Goal: Task Accomplishment & Management: Complete application form

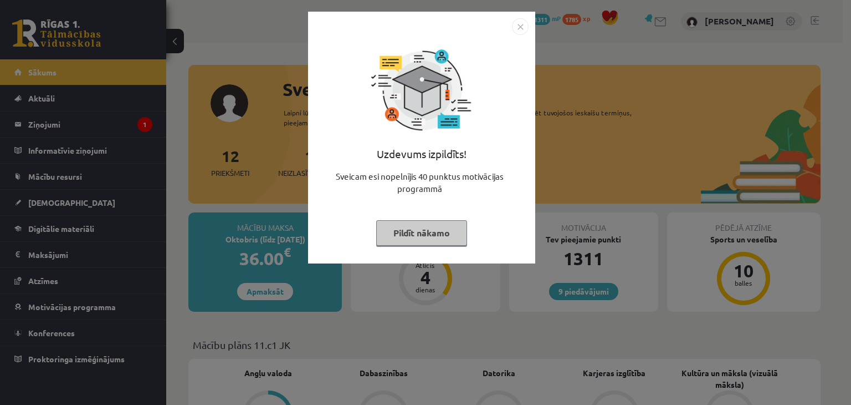
click at [522, 25] on img "Close" at bounding box center [520, 26] width 17 height 17
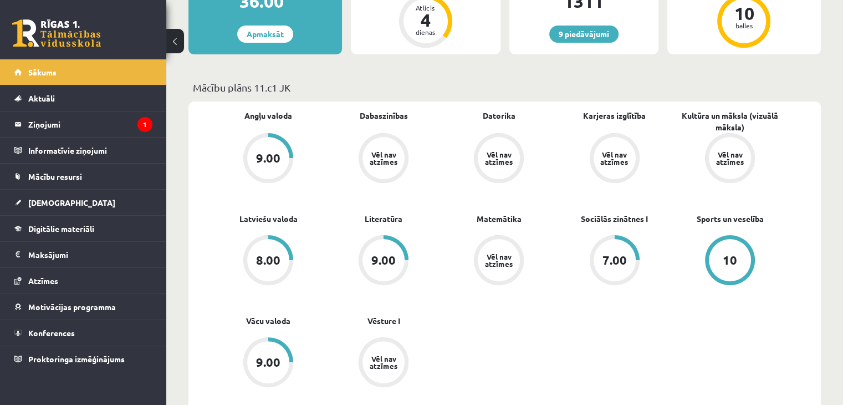
scroll to position [235, 0]
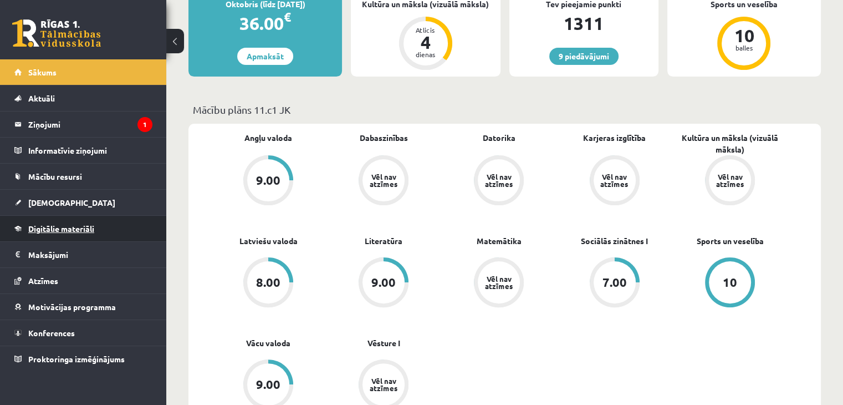
click at [69, 230] on span "Digitālie materiāli" at bounding box center [61, 228] width 66 height 10
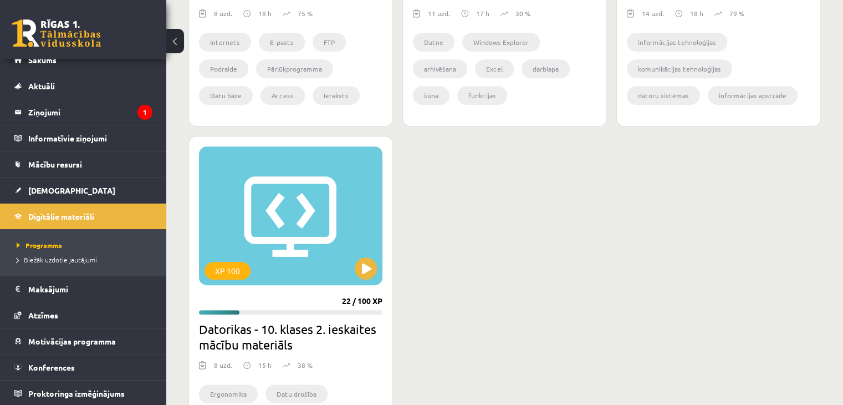
scroll to position [530, 0]
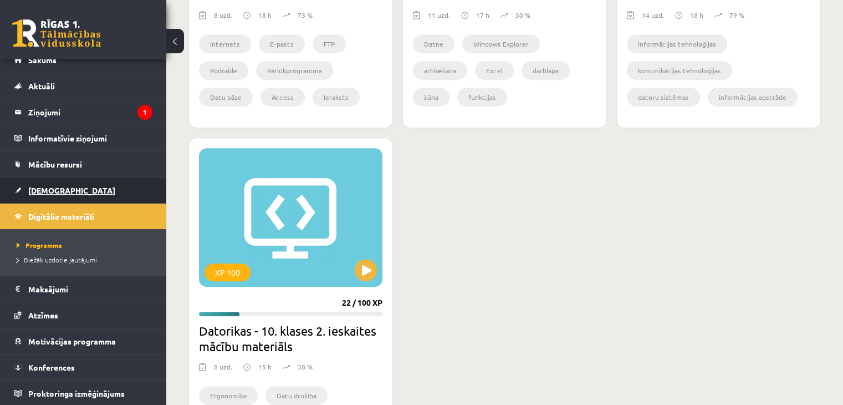
click at [64, 186] on link "[DEMOGRAPHIC_DATA]" at bounding box center [83, 189] width 138 height 25
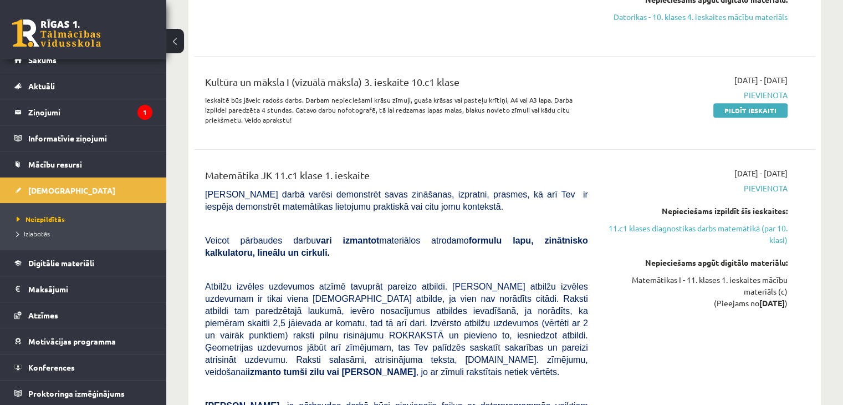
scroll to position [1415, 0]
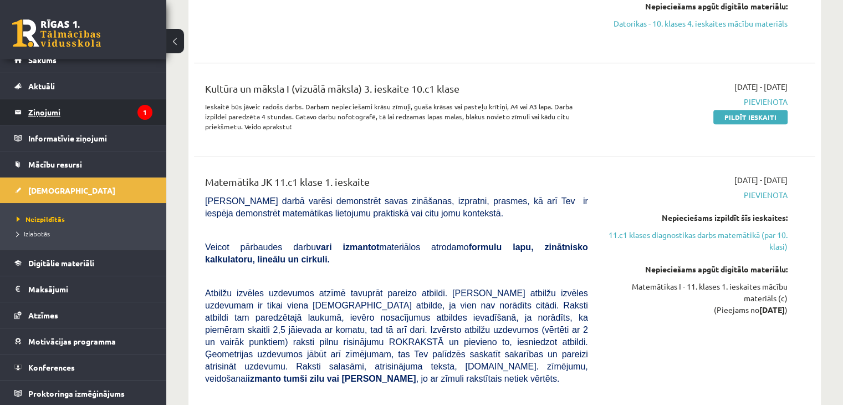
click at [85, 114] on legend "Ziņojumi 1" at bounding box center [90, 111] width 124 height 25
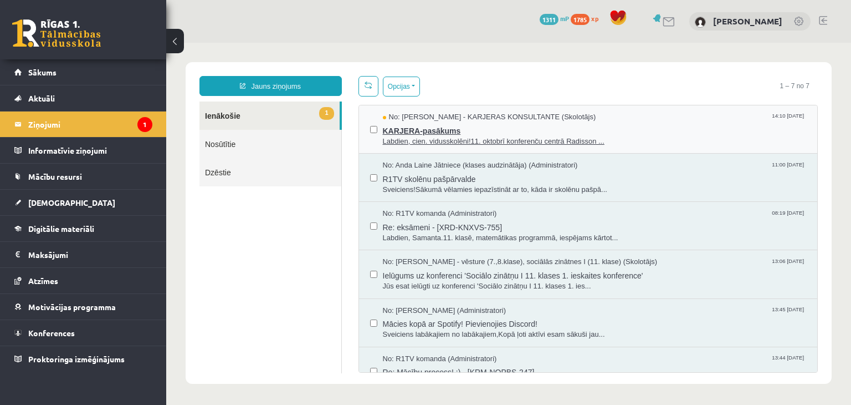
click at [412, 131] on span "KARJERA-pasākums" at bounding box center [595, 130] width 424 height 14
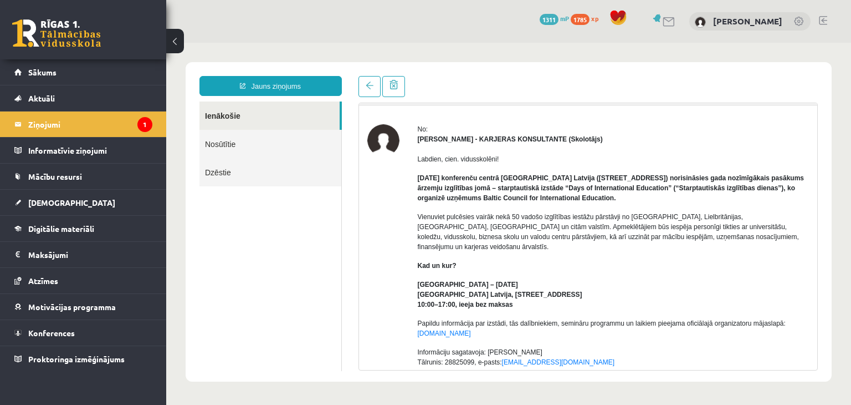
scroll to position [29, 0]
click at [366, 78] on link at bounding box center [370, 86] width 22 height 21
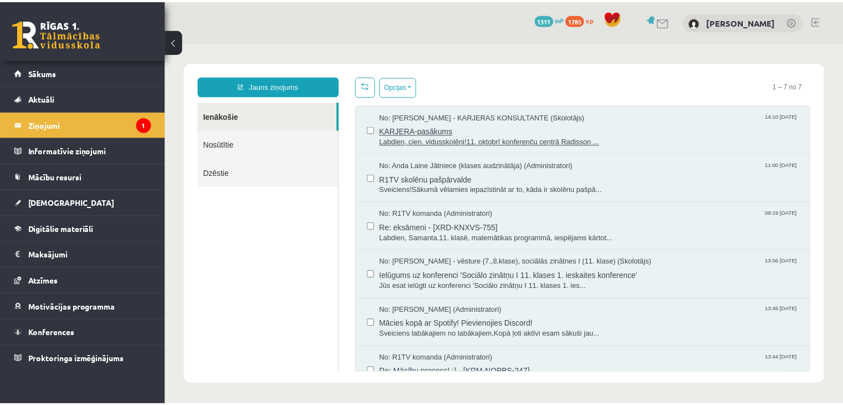
scroll to position [0, 0]
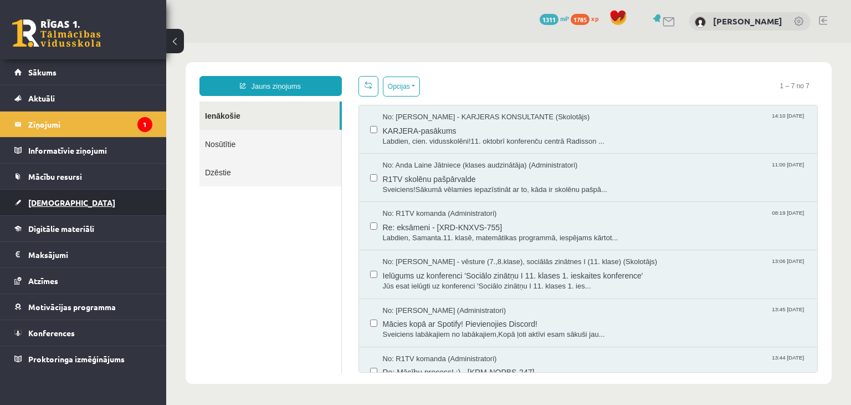
click at [96, 205] on link "[DEMOGRAPHIC_DATA]" at bounding box center [83, 202] width 138 height 25
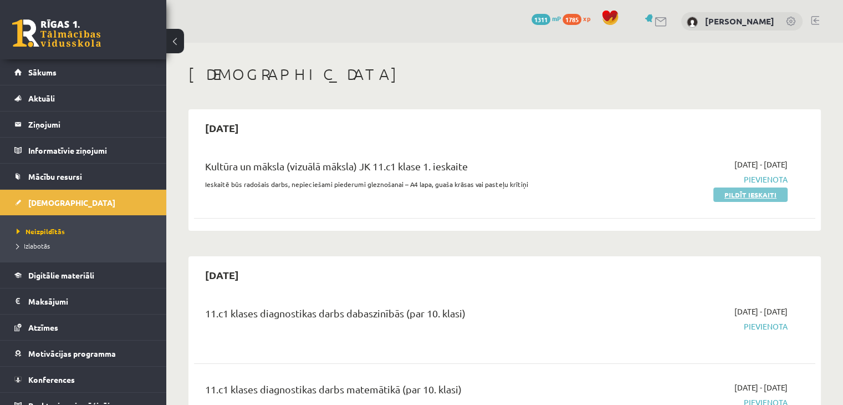
click at [783, 192] on link "Pildīt ieskaiti" at bounding box center [750, 194] width 74 height 14
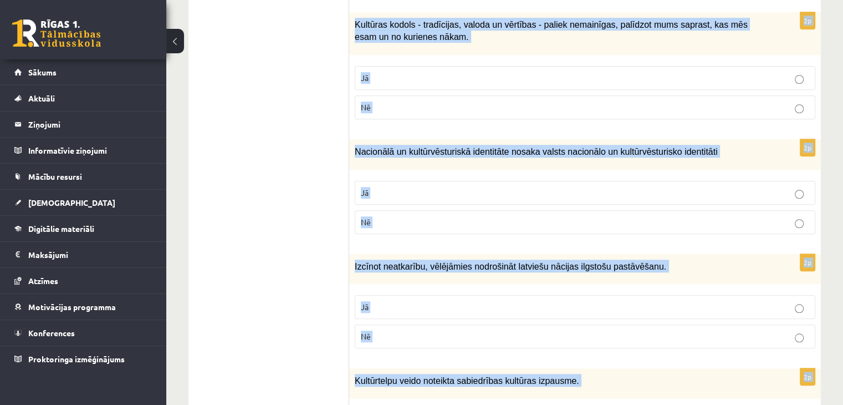
scroll to position [986, 0]
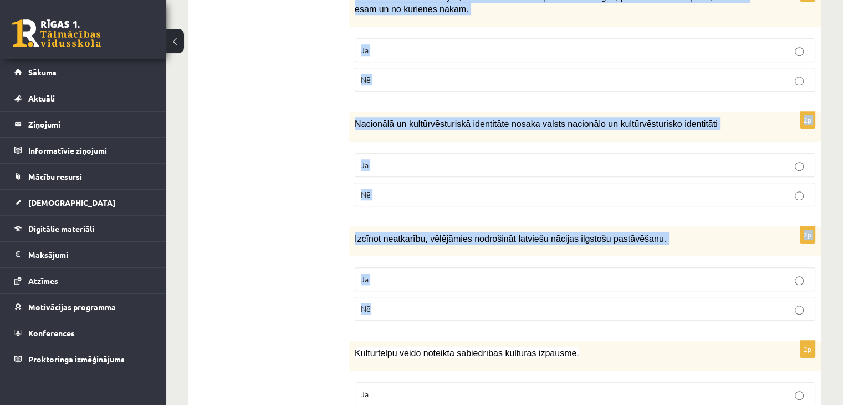
drag, startPoint x: 358, startPoint y: 120, endPoint x: 560, endPoint y: 309, distance: 276.9
click at [560, 309] on div "Atzīmē vai apgalvojumi ir patiesi! 2p Latviešu valoda un kultūrtelpa veido naci…" at bounding box center [585, 122] width 472 height 1809
copy form "Atzīmē vai apgalvojumi ir patiesi! 2p Latviešu valoda un kultūrtelpa veido naci…"
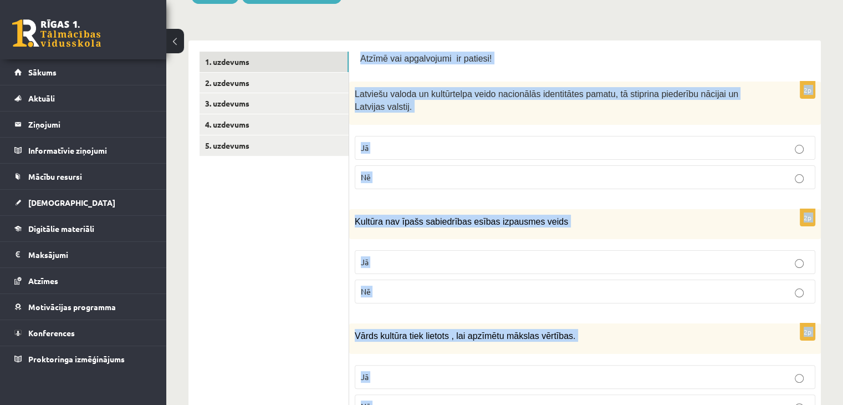
scroll to position [164, 0]
click at [385, 148] on p "Jā" at bounding box center [585, 148] width 448 height 12
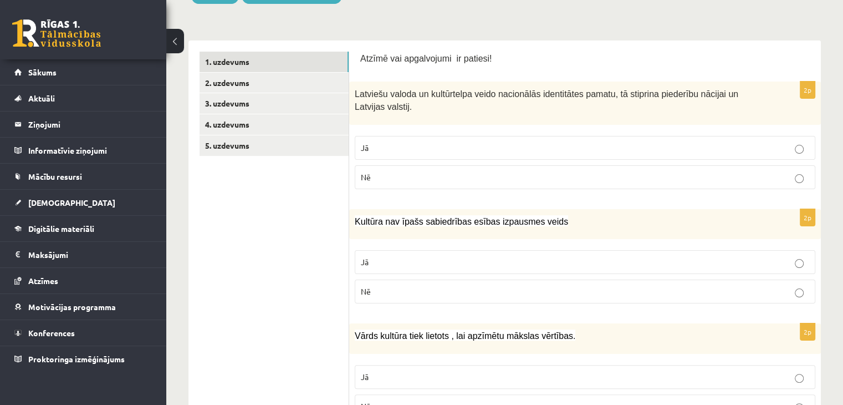
click at [382, 293] on p "Nē" at bounding box center [585, 291] width 448 height 12
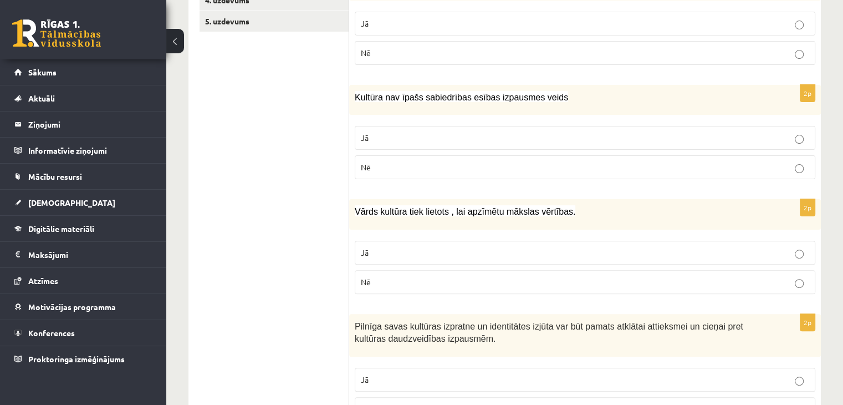
scroll to position [289, 0]
click at [394, 242] on label "Jā" at bounding box center [585, 251] width 461 height 24
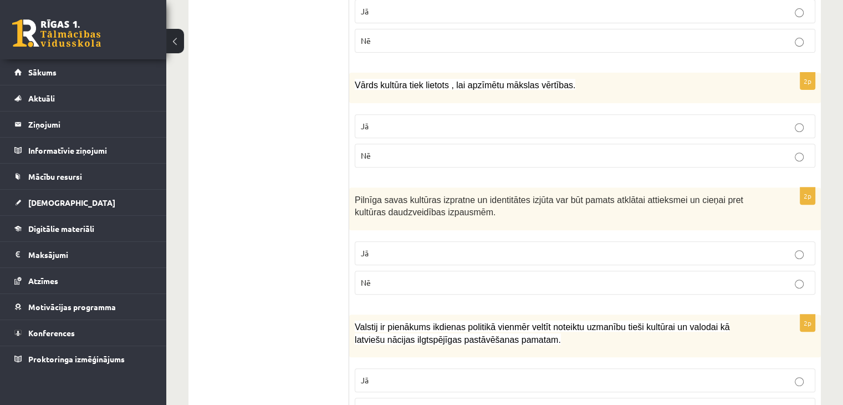
scroll to position [421, 0]
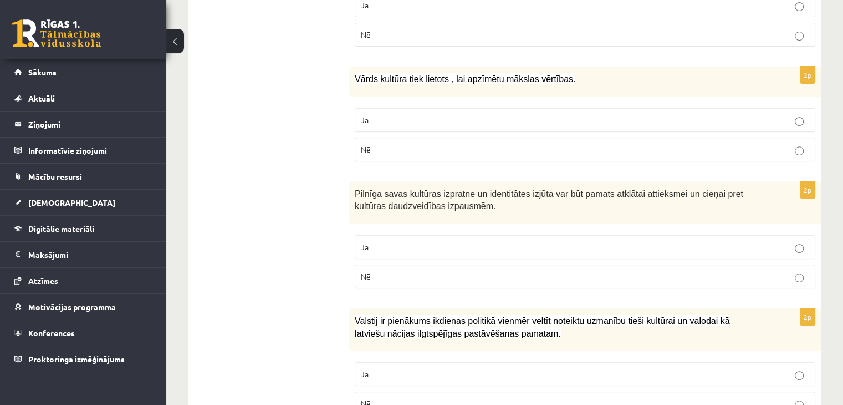
click at [394, 242] on p "Jā" at bounding box center [585, 247] width 448 height 12
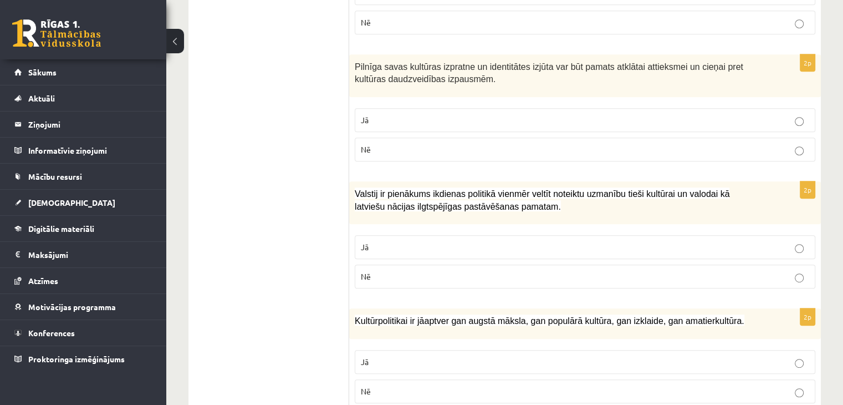
scroll to position [547, 0]
click at [394, 242] on p "Jā" at bounding box center [585, 248] width 448 height 12
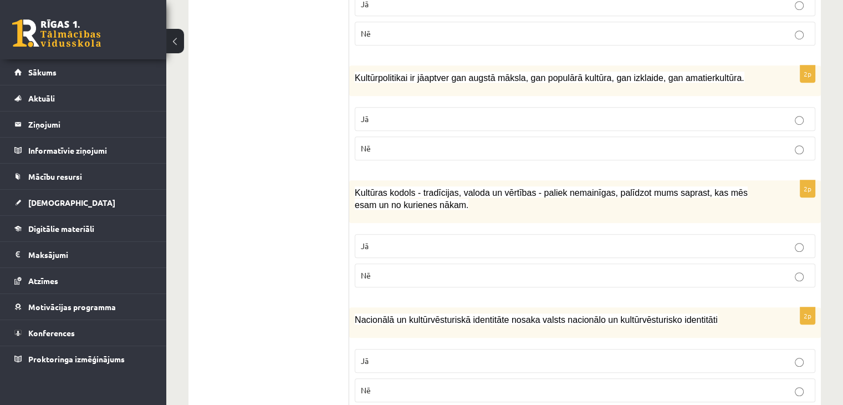
scroll to position [791, 0]
click at [432, 113] on p "Jā" at bounding box center [585, 119] width 448 height 12
click at [410, 239] on p "Jā" at bounding box center [585, 245] width 448 height 12
click at [414, 384] on p "Nē" at bounding box center [585, 390] width 448 height 12
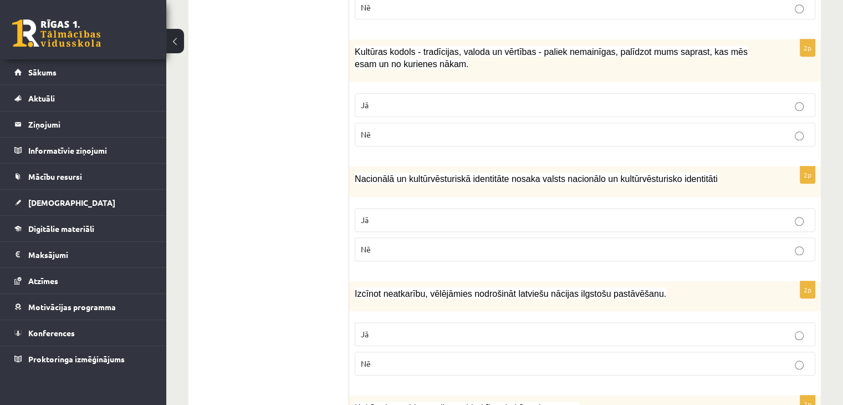
scroll to position [931, 0]
click at [407, 328] on p "Jā" at bounding box center [585, 334] width 448 height 12
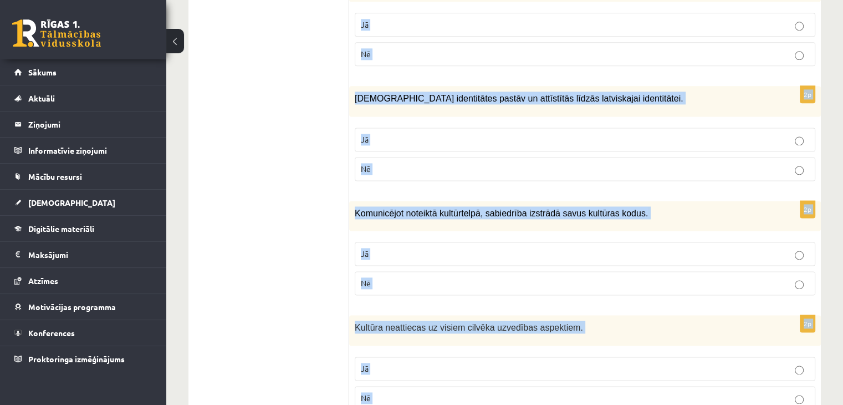
scroll to position [1623, 0]
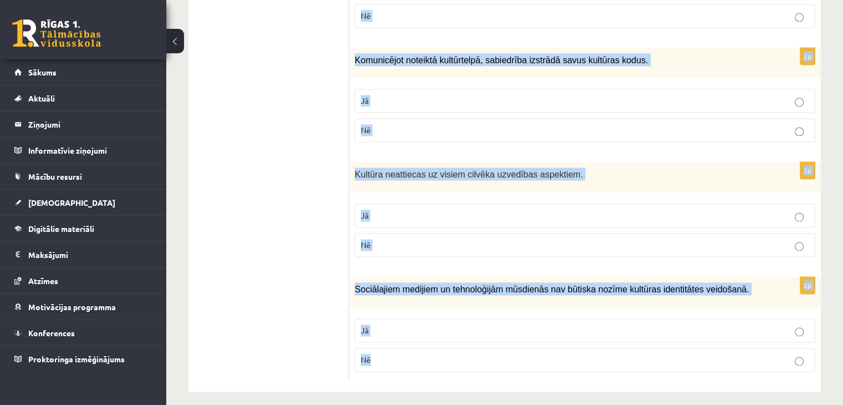
drag, startPoint x: 351, startPoint y: 227, endPoint x: 481, endPoint y: 362, distance: 187.4
copy form "Kultūrtelpu veido noteikta sabiedrības kultūras izpausme. Jā Nē 2p Nācijas tapš…"
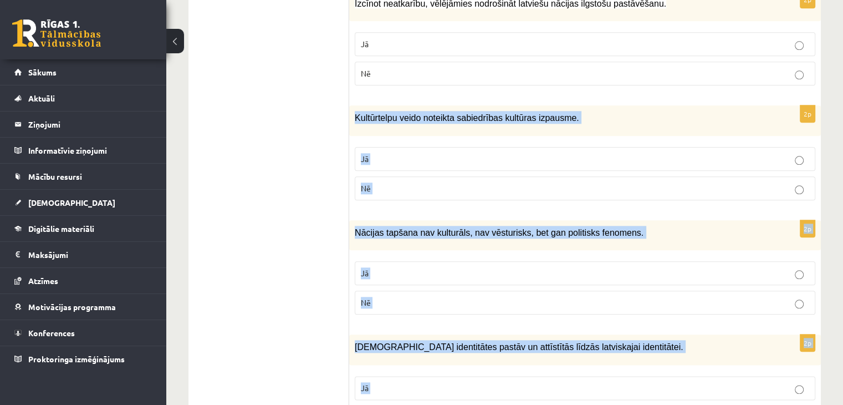
scroll to position [1220, 0]
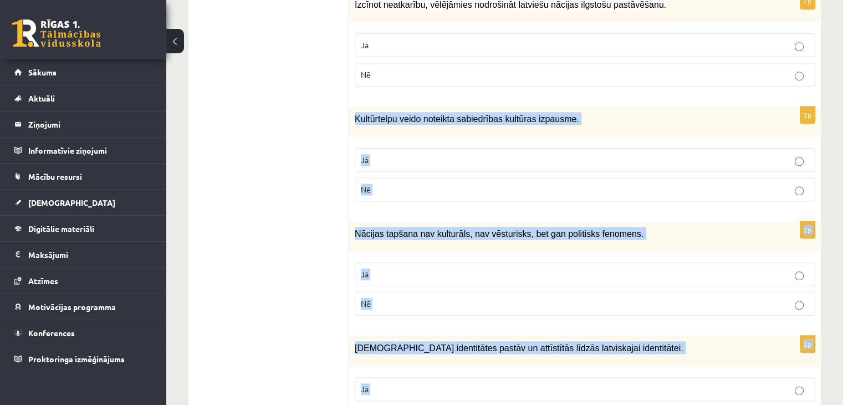
click at [386, 159] on p "Jā" at bounding box center [585, 160] width 448 height 12
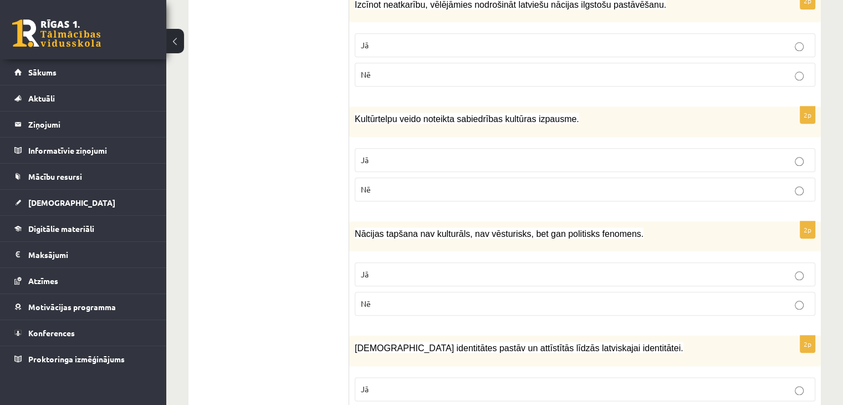
click at [394, 298] on p "Nē" at bounding box center [585, 304] width 448 height 12
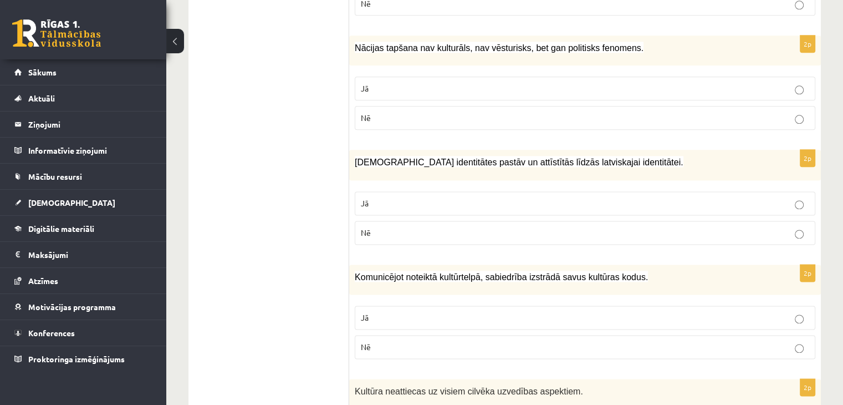
scroll to position [1410, 0]
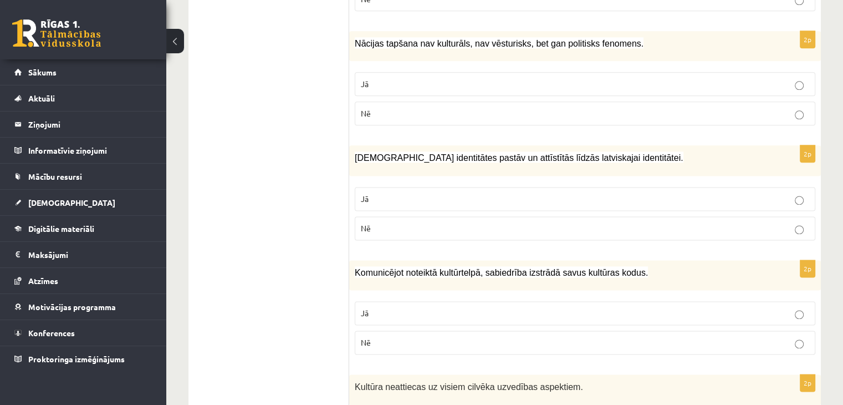
click at [402, 187] on label "Jā" at bounding box center [585, 199] width 461 height 24
click at [415, 309] on p "Jā" at bounding box center [585, 313] width 448 height 12
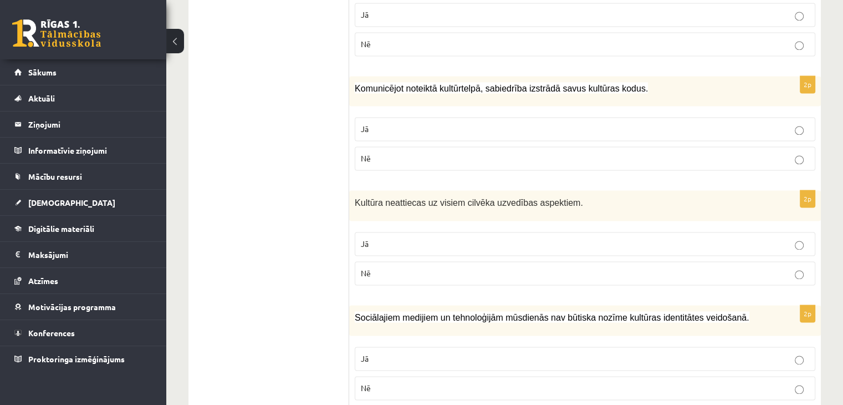
scroll to position [1596, 0]
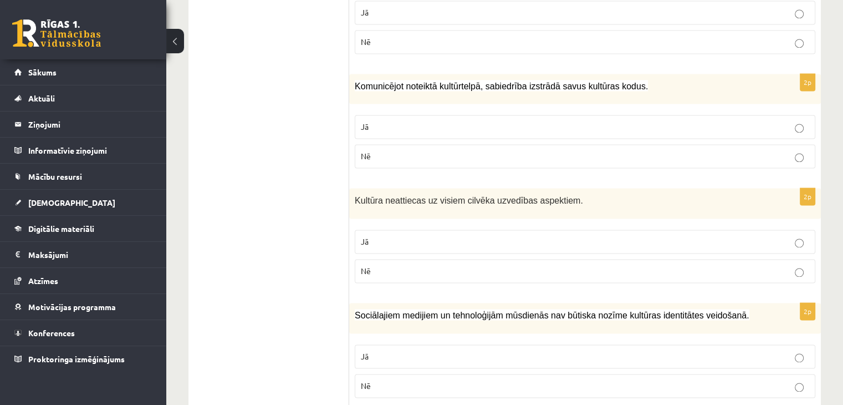
click at [405, 265] on p "Nē" at bounding box center [585, 271] width 448 height 12
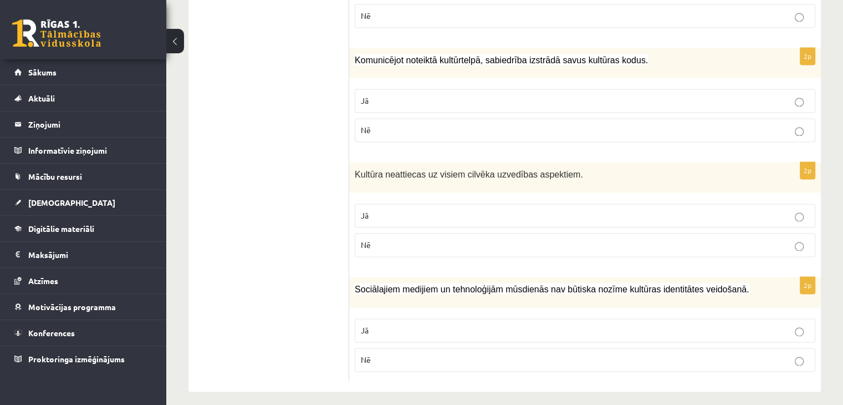
click at [421, 348] on label "Nē" at bounding box center [585, 360] width 461 height 24
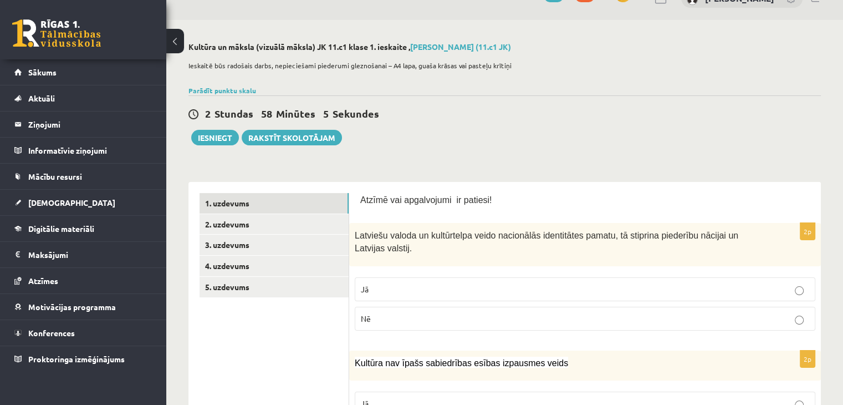
scroll to position [0, 0]
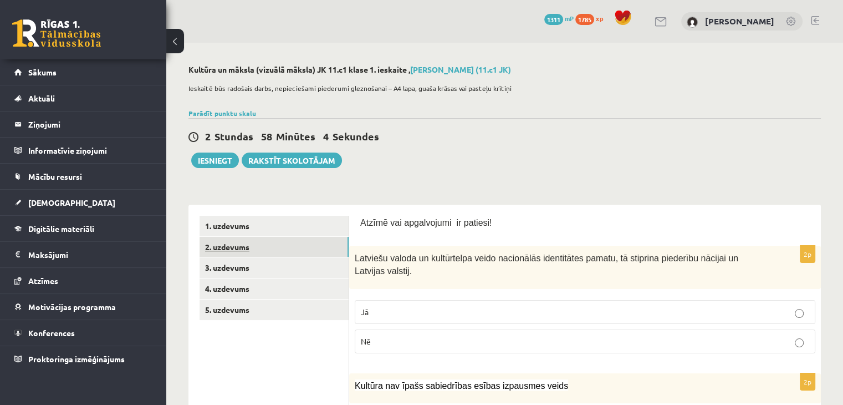
click at [293, 242] on link "2. uzdevums" at bounding box center [274, 247] width 149 height 21
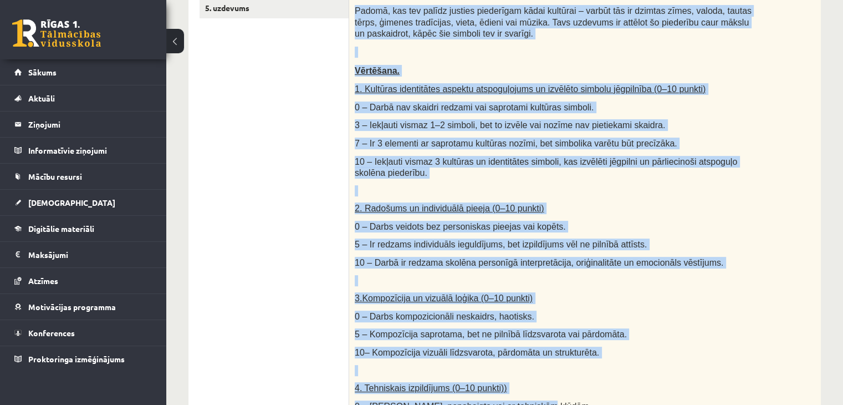
scroll to position [642, 0]
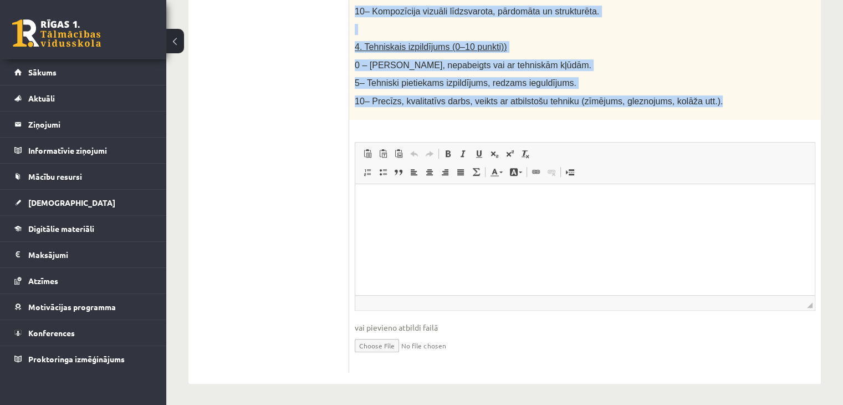
drag, startPoint x: 353, startPoint y: 98, endPoint x: 703, endPoint y: 100, distance: 350.3
copy div "Radošs darbs. Izveido vizuālu mākslas darbu (zīmējumu, gleznu vai kolāžu), kas …"
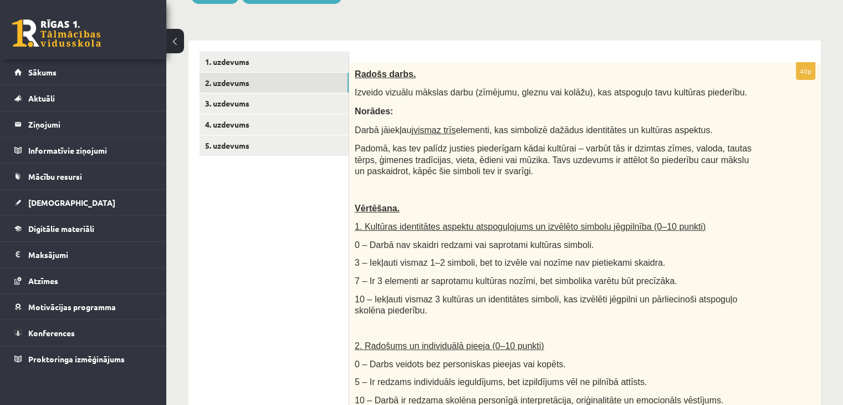
scroll to position [160, 0]
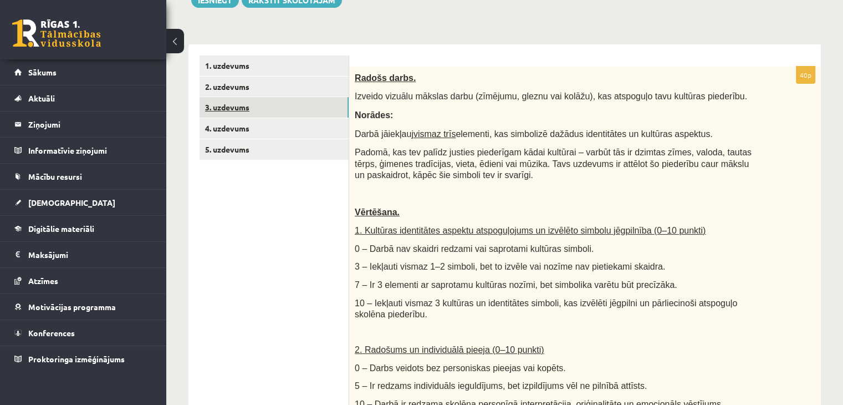
click at [227, 100] on link "3. uzdevums" at bounding box center [274, 107] width 149 height 21
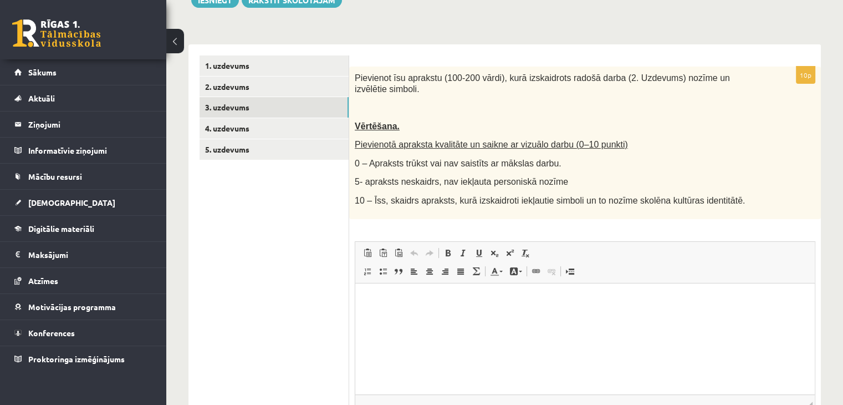
scroll to position [0, 0]
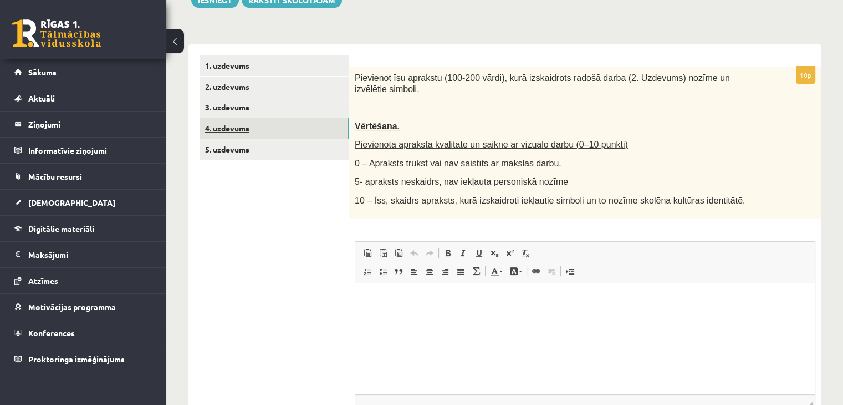
click at [224, 125] on link "4. uzdevums" at bounding box center [274, 128] width 149 height 21
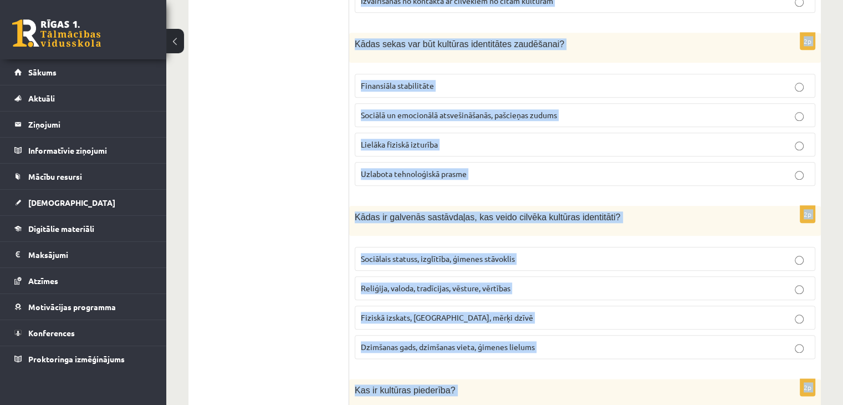
scroll to position [1395, 0]
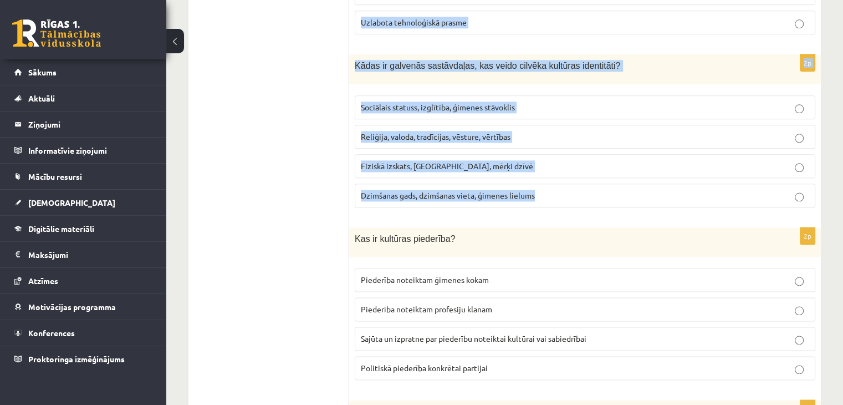
drag, startPoint x: 355, startPoint y: 79, endPoint x: 629, endPoint y: 184, distance: 293.4
copy form "Kas ir multikulturālisms? Ideoloģija, kas atbalsta vienas kultūras dominanci Te…"
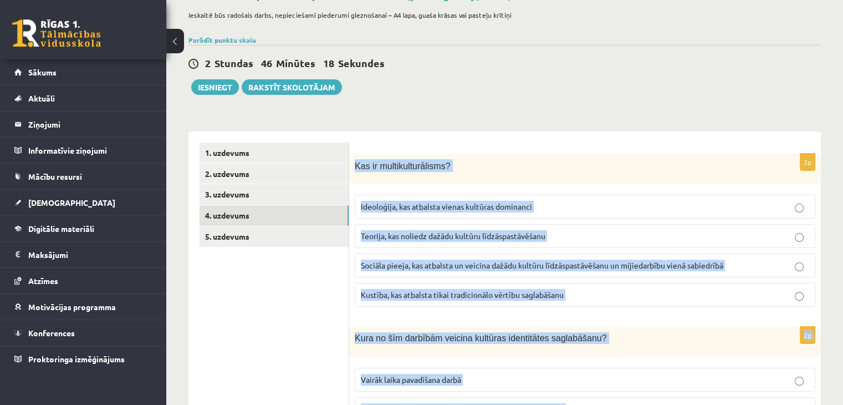
scroll to position [75, 0]
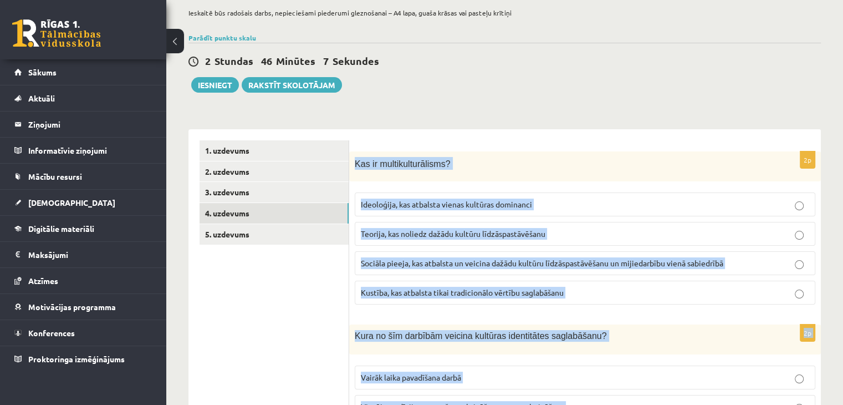
click at [451, 152] on div "Kas ir multikulturālisms?" at bounding box center [585, 166] width 472 height 30
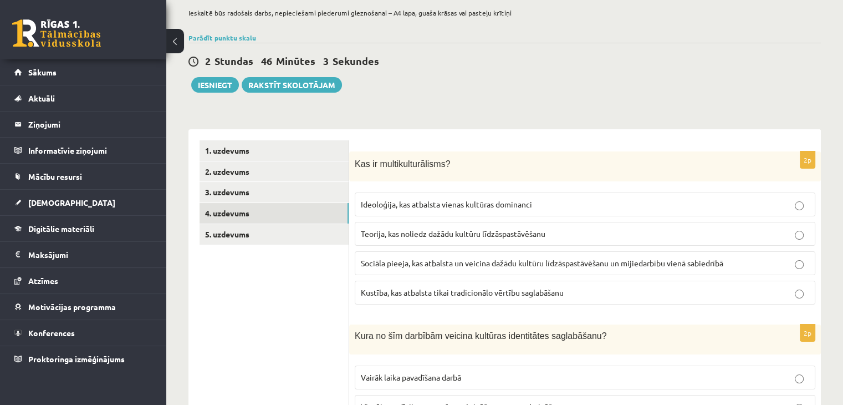
click at [396, 265] on span "Sociāla pieeja, kas atbalsta un veicina dažādu kultūru līdzāspastāvēšanu un mij…" at bounding box center [542, 263] width 363 height 10
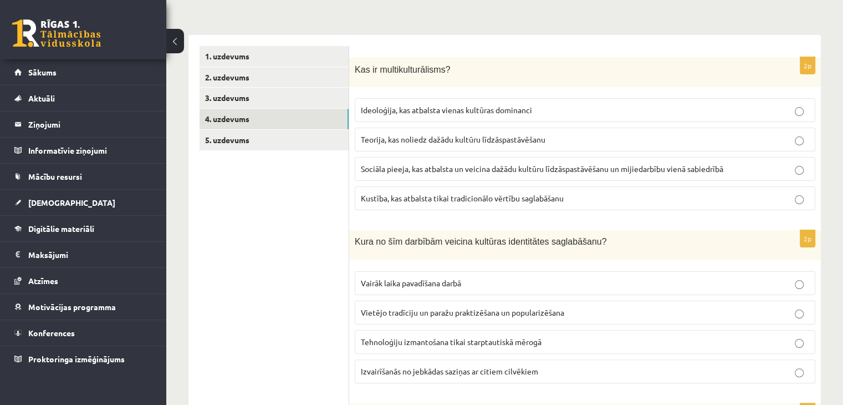
scroll to position [171, 0]
click at [434, 309] on span "Vietējo tradīciju un paražu praktizēšana un popularizēšana" at bounding box center [462, 311] width 203 height 10
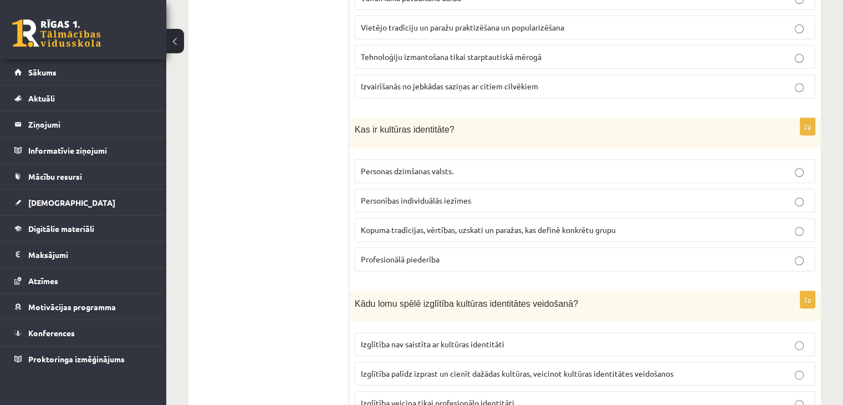
scroll to position [506, 0]
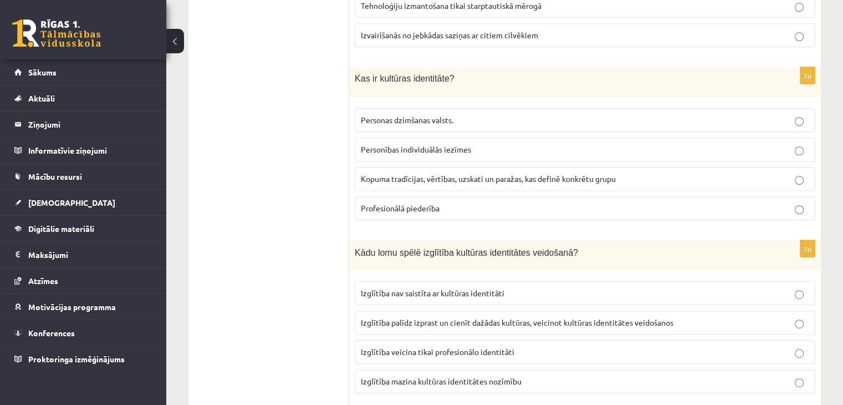
click at [434, 174] on span "Kopuma tradīcijas, vērtības, uzskati un paražas, kas definē konkrētu grupu" at bounding box center [488, 179] width 255 height 10
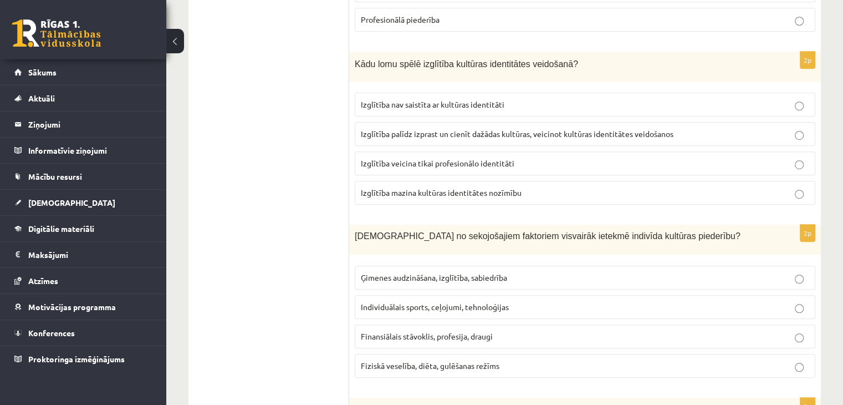
scroll to position [702, 0]
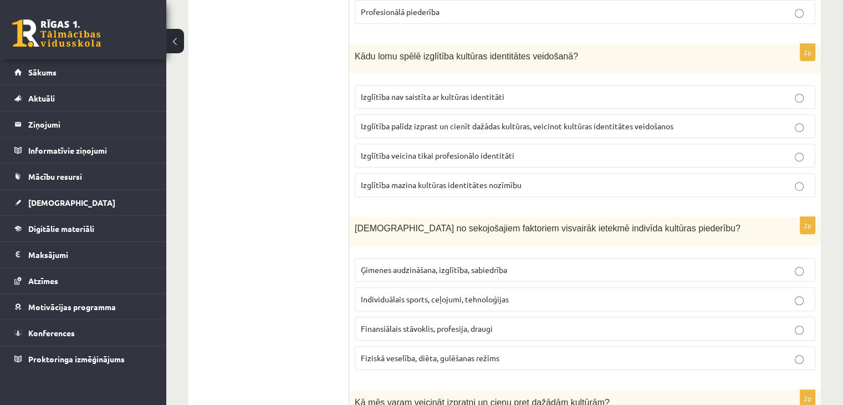
click at [416, 126] on span "Izglītība palīdz izprast un cienīt dažādas kultūras, veicinot kultūras identitā…" at bounding box center [517, 126] width 313 height 10
click at [414, 258] on label "Ģimenes audzināšana, izglītība, sabiedrība" at bounding box center [585, 270] width 461 height 24
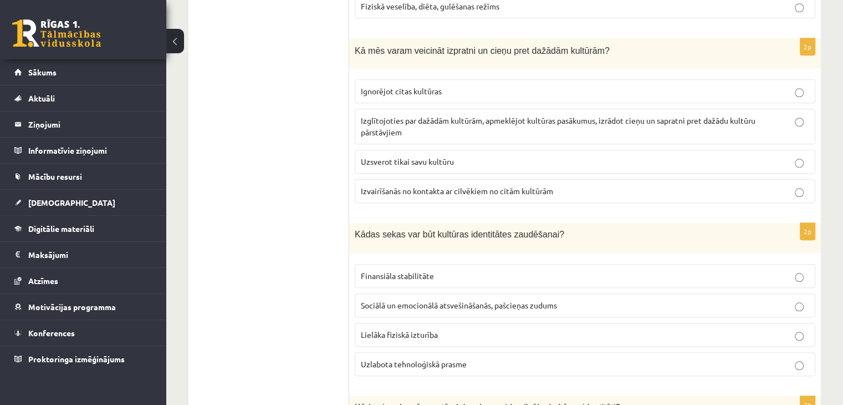
scroll to position [1058, 0]
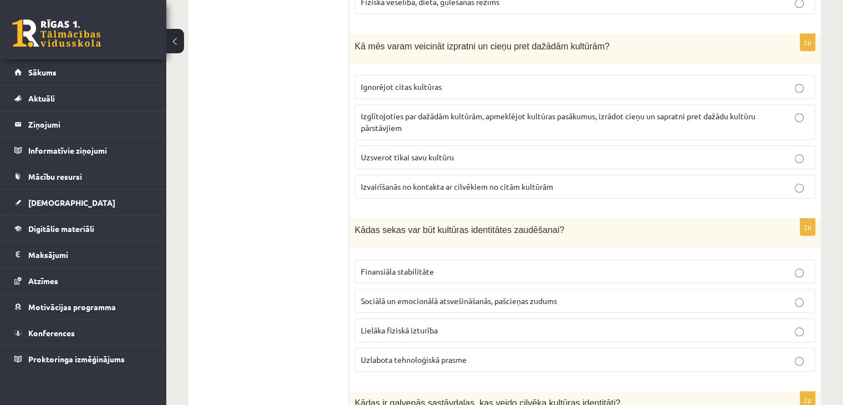
click at [397, 117] on p "Izglītojoties par dažādām kultūrām, apmeklējot kultūras pasākumus, izrādot cieņ…" at bounding box center [585, 121] width 448 height 23
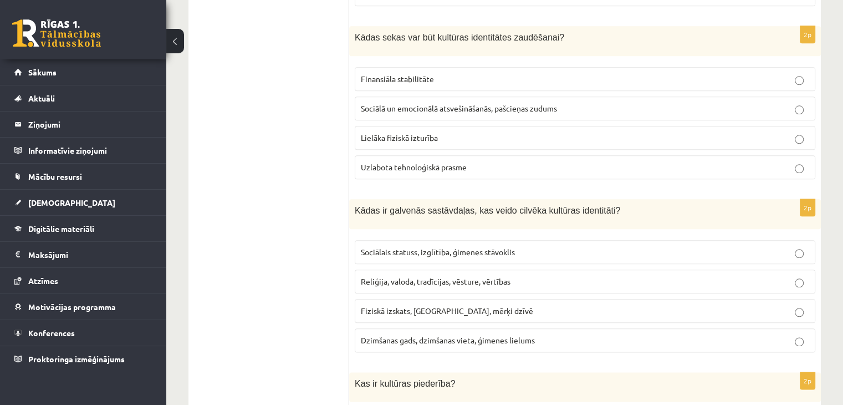
scroll to position [1251, 0]
click at [404, 102] on p "Sociālā un emocionālā atsvešināšanās, pašcieņas zudums" at bounding box center [585, 108] width 448 height 12
click at [420, 275] on span "Reliģija, valoda, tradīcijas, vēsture, vērtības" at bounding box center [436, 280] width 150 height 10
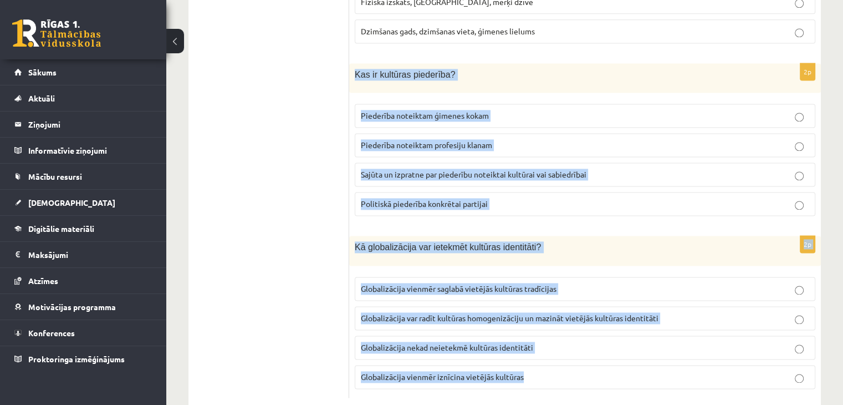
scroll to position [1576, 0]
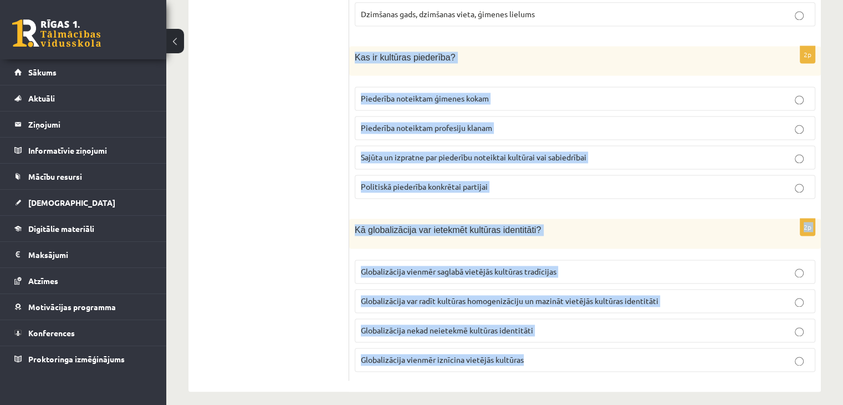
drag, startPoint x: 352, startPoint y: 156, endPoint x: 555, endPoint y: 360, distance: 288.1
copy form "Kas ir kultūras piederība? Piederība noteiktam ģimenes kokam Piederība noteikta…"
click at [555, 360] on label "Globalizācija vienmēr iznīcina vietējās kultūras" at bounding box center [585, 360] width 461 height 24
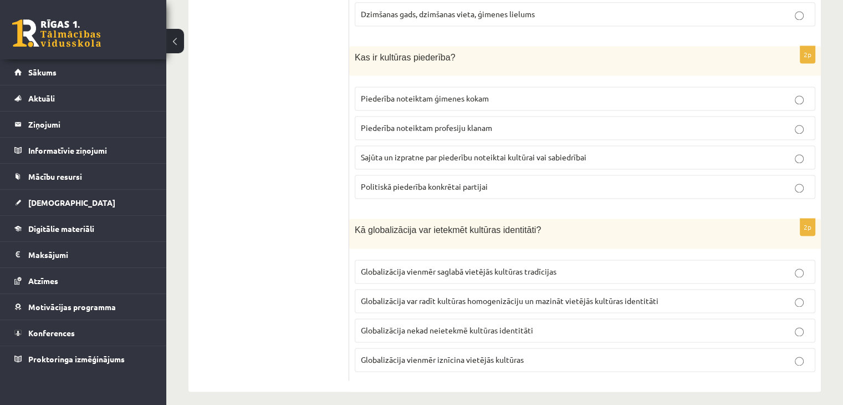
click at [384, 154] on p "Sajūta un izpratne par piederību noteiktai kultūrai vai sabiedrībai" at bounding box center [585, 157] width 448 height 12
click at [447, 295] on p "Globalizācija var radīt kultūras homogenizāciju un mazināt vietējās kultūras id…" at bounding box center [585, 301] width 448 height 12
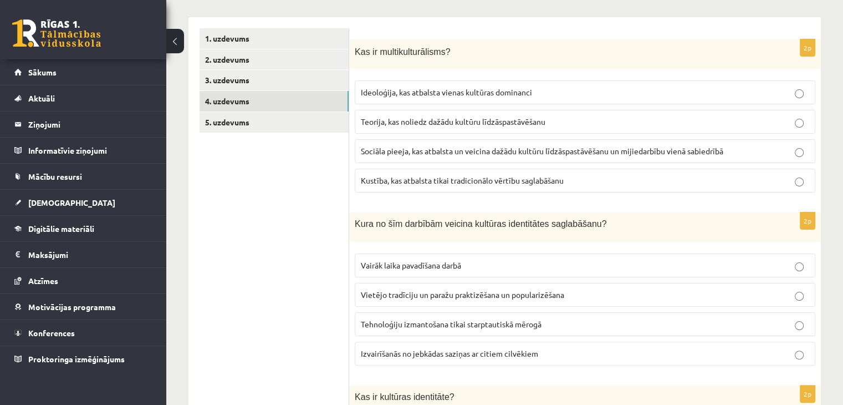
scroll to position [0, 0]
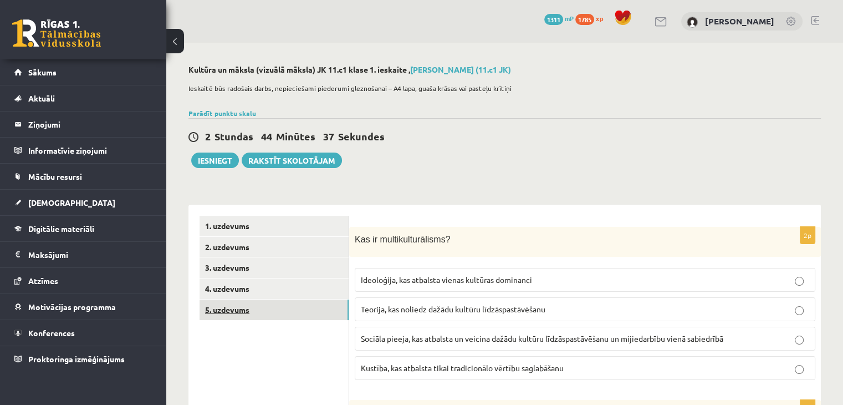
click at [295, 308] on link "5. uzdevums" at bounding box center [274, 309] width 149 height 21
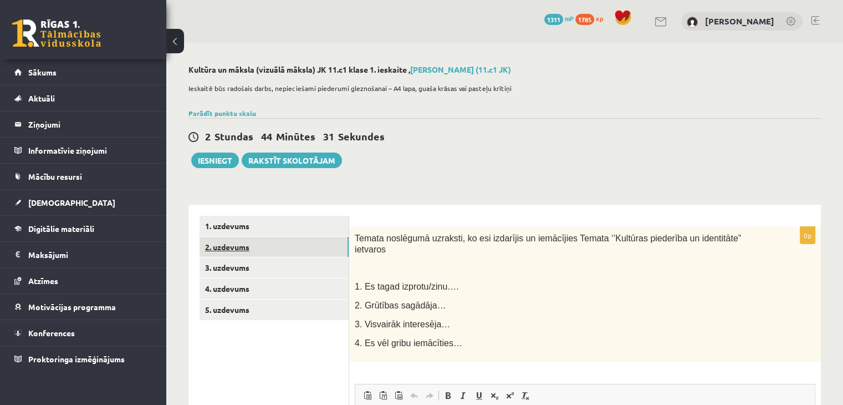
click at [221, 249] on link "2. uzdevums" at bounding box center [274, 247] width 149 height 21
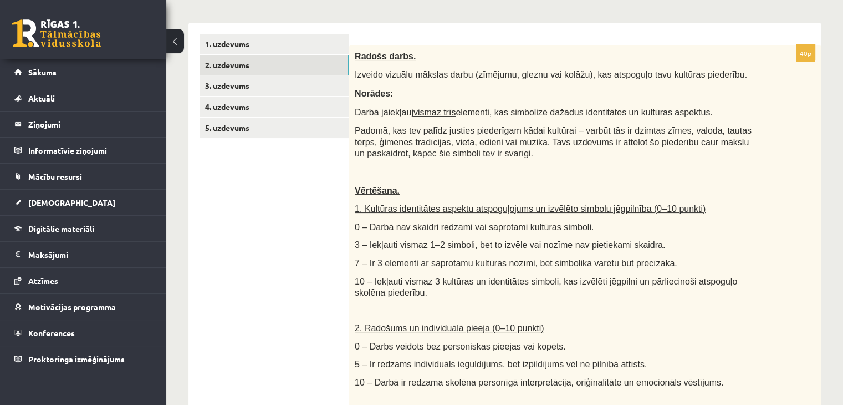
scroll to position [151, 0]
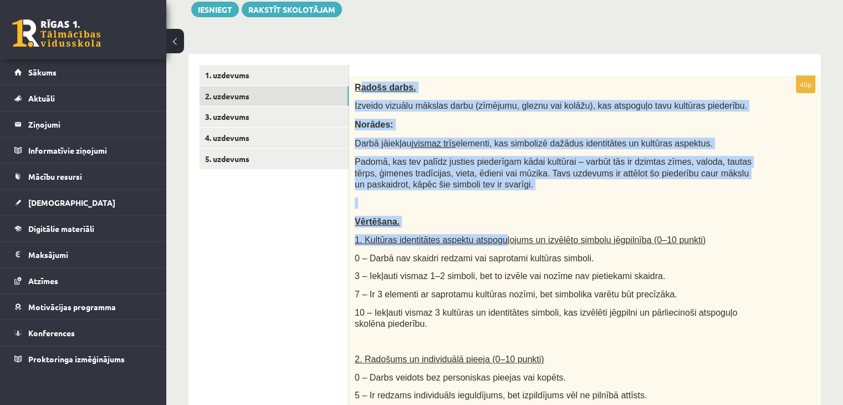
drag, startPoint x: 358, startPoint y: 89, endPoint x: 490, endPoint y: 234, distance: 196.2
click at [490, 234] on div "Radošs darbs. Izveido vizuālu mākslas darbu (zīmējumu, gleznu vai kolāžu), kas …" at bounding box center [585, 343] width 472 height 535
click at [516, 225] on p "Vērtēšana." at bounding box center [557, 222] width 405 height 12
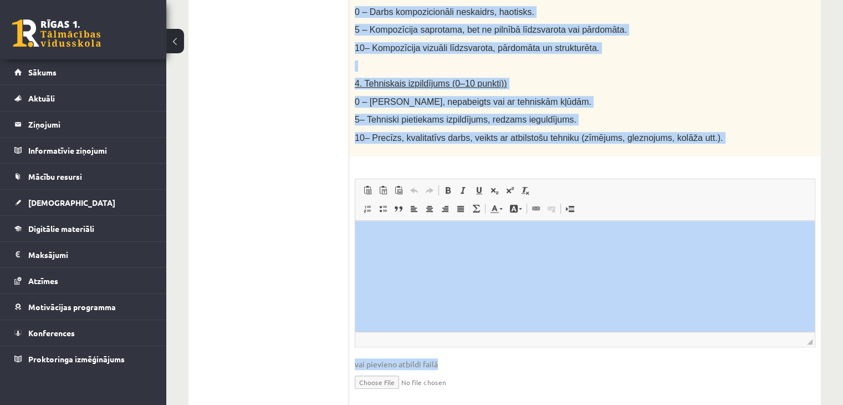
scroll to position [642, 0]
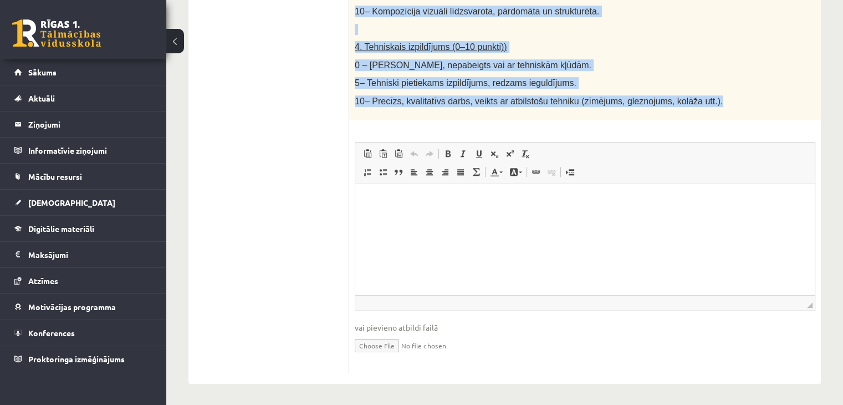
drag, startPoint x: 353, startPoint y: 85, endPoint x: 731, endPoint y: 90, distance: 378.6
copy div "Radošs darbs. Izveido vizuālu mākslas darbu (zīmējumu, gleznu vai kolāžu), kas …"
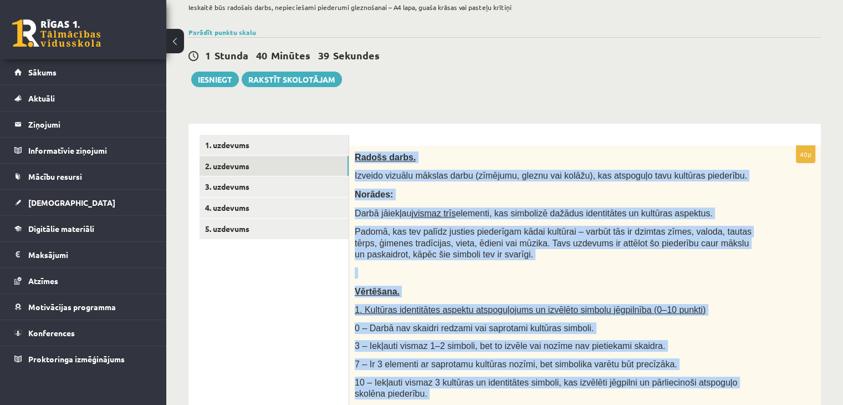
scroll to position [100, 0]
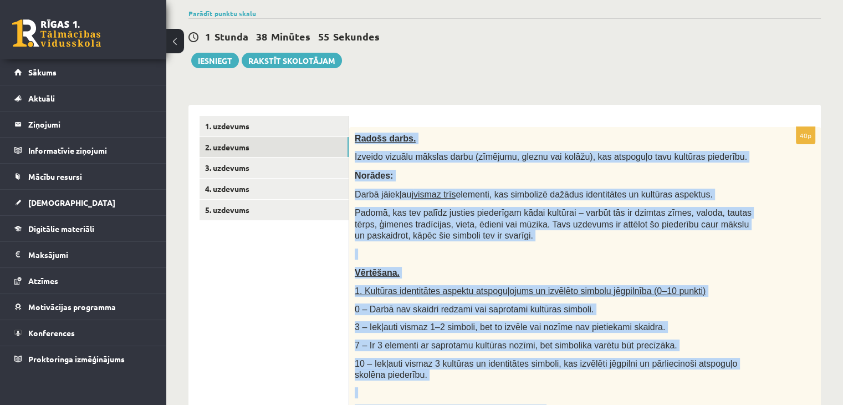
click at [518, 276] on p "Vērtēšana." at bounding box center [557, 273] width 405 height 12
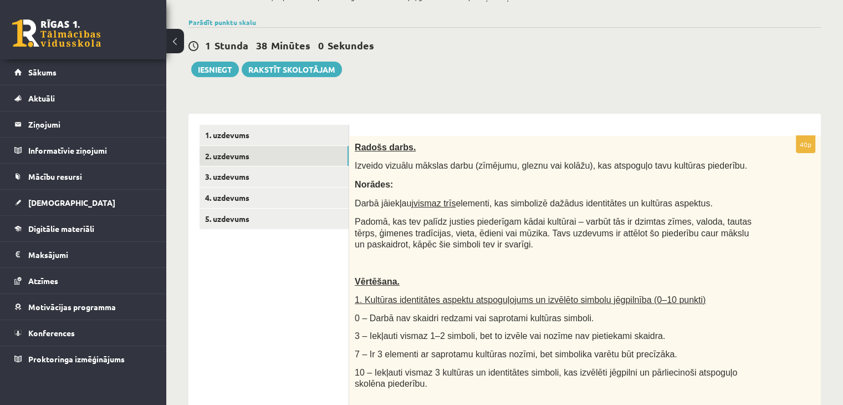
scroll to position [91, 0]
click at [683, 74] on div "1 Stunda 1 Minūte 5 Sekundes Ieskaite saglabāta! Iesniegt Rakstīt skolotājam" at bounding box center [504, 52] width 632 height 50
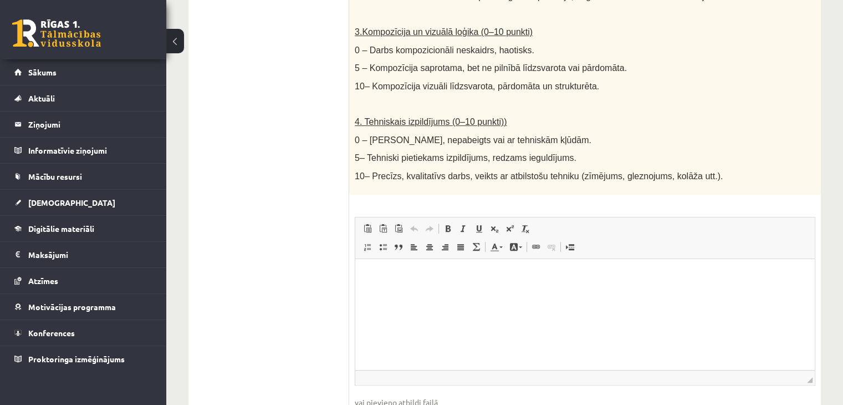
scroll to position [642, 0]
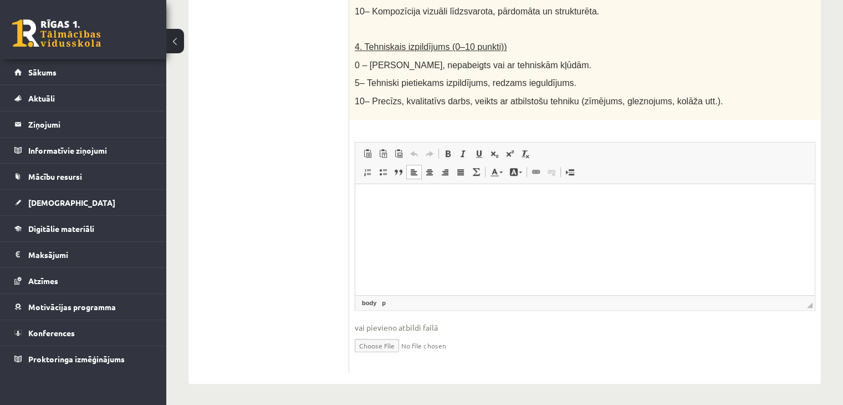
drag, startPoint x: 467, startPoint y: 221, endPoint x: 416, endPoint y: 199, distance: 55.4
click at [416, 199] on p "Bagātinātā teksta redaktors, wiswyg-editor-user-answer-47433937317880" at bounding box center [584, 201] width 437 height 12
click at [448, 195] on p "Bagātinātā teksta redaktors, wiswyg-editor-user-answer-47433937317880" at bounding box center [584, 201] width 437 height 12
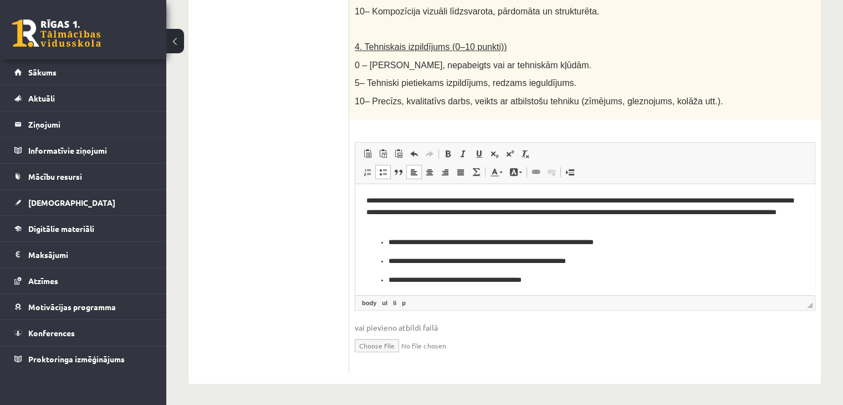
scroll to position [8, 0]
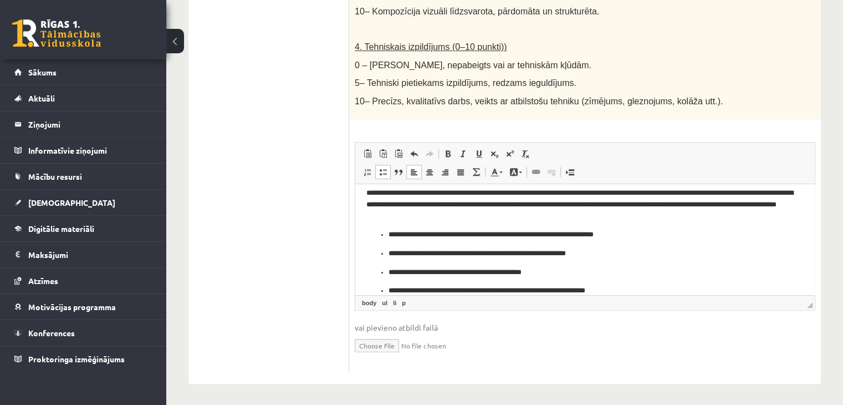
click at [389, 235] on p "**********" at bounding box center [581, 234] width 385 height 12
click at [386, 252] on ul "**********" at bounding box center [584, 271] width 437 height 49
click at [389, 272] on p "**********" at bounding box center [581, 272] width 385 height 12
click at [387, 289] on ul "**********" at bounding box center [584, 290] width 437 height 12
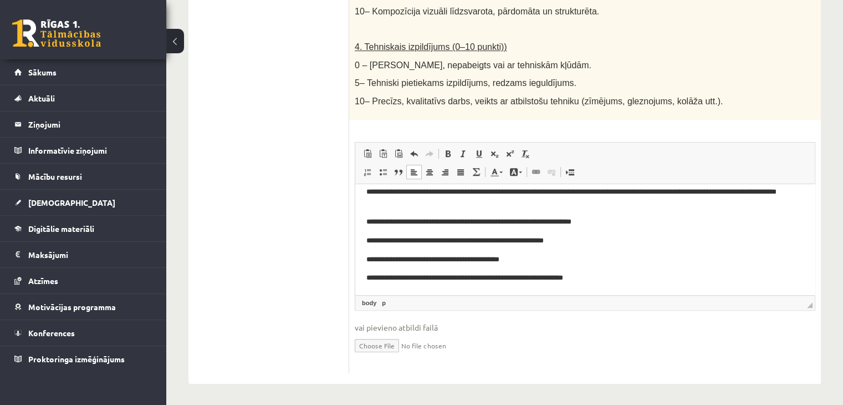
scroll to position [20, 0]
click at [617, 239] on p "**********" at bounding box center [580, 241] width 429 height 12
click at [376, 339] on input "file" at bounding box center [585, 344] width 461 height 23
type input "**********"
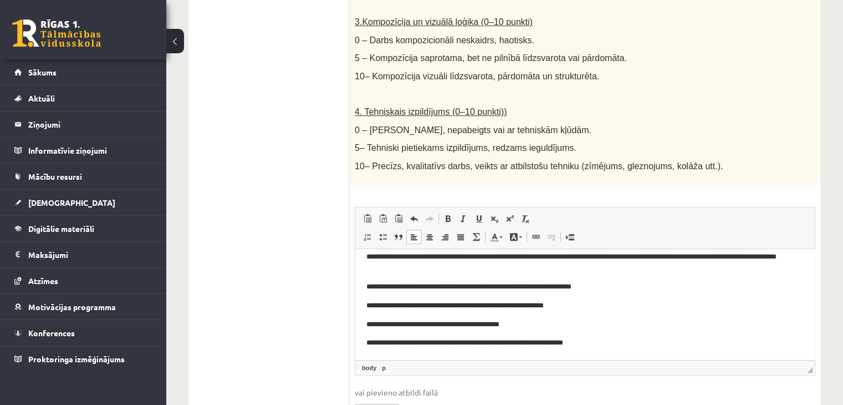
scroll to position [654, 0]
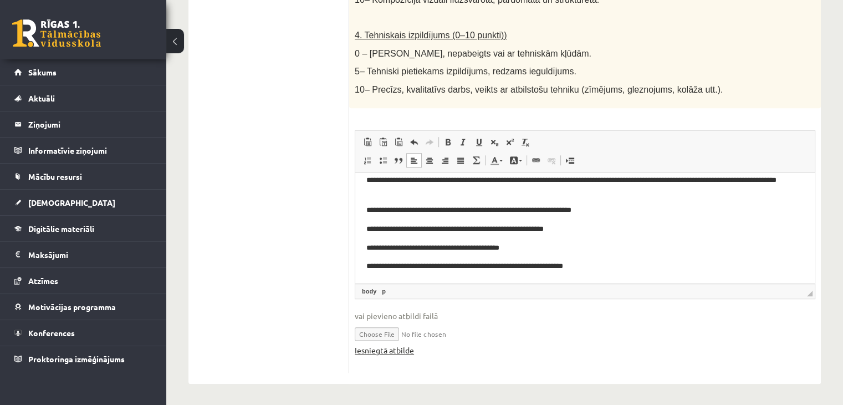
click at [391, 351] on link "Iesniegtā atbilde" at bounding box center [384, 350] width 59 height 12
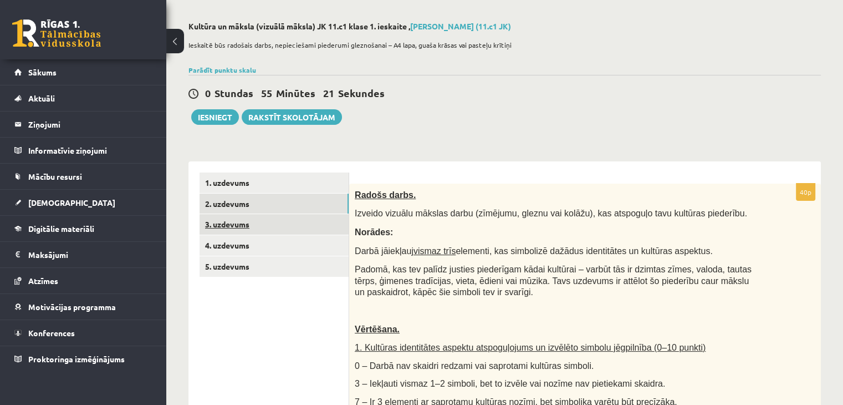
scroll to position [35, 0]
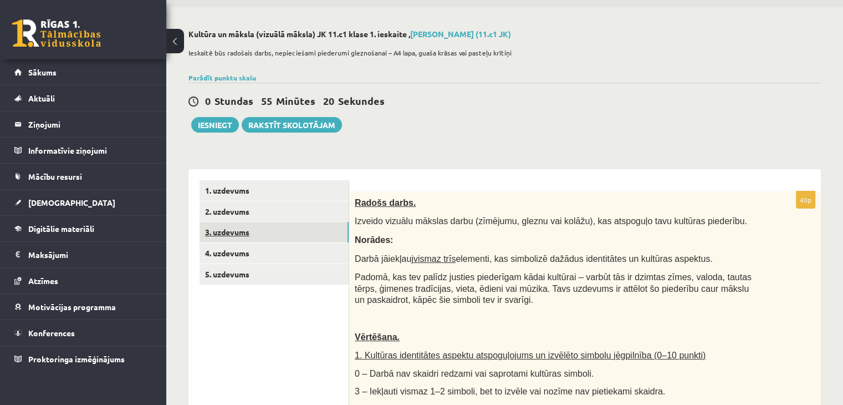
click at [278, 234] on link "3. uzdevums" at bounding box center [274, 232] width 149 height 21
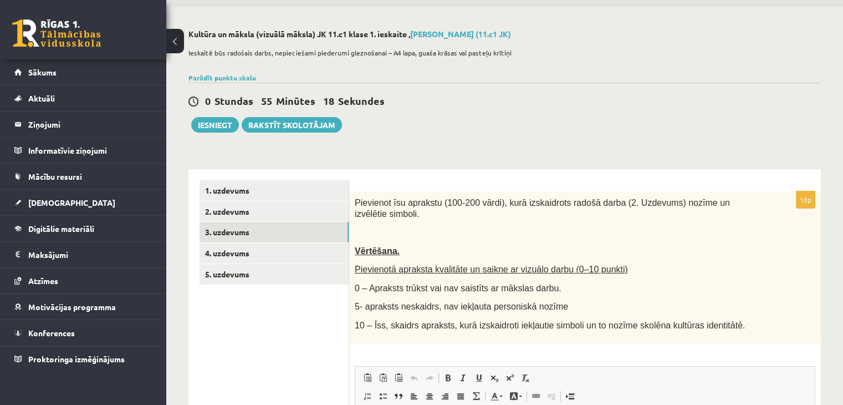
scroll to position [0, 0]
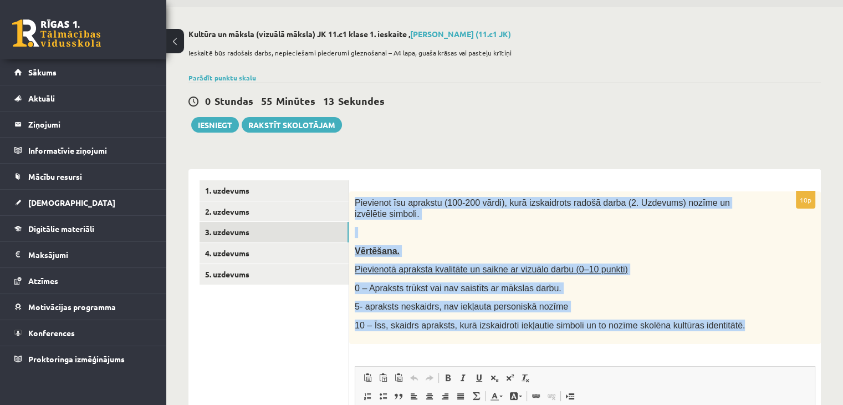
drag, startPoint x: 354, startPoint y: 202, endPoint x: 734, endPoint y: 319, distance: 398.0
click at [734, 319] on div "Pievienot īsu aprakstu (100-200 vārdi), kurā izskaidrots radošā darba (2. Uzdev…" at bounding box center [585, 267] width 472 height 152
copy div "Pievienot īsu aprakstu (100-200 vārdi), kurā izskaidrots radošā darba (2. Uzdev…"
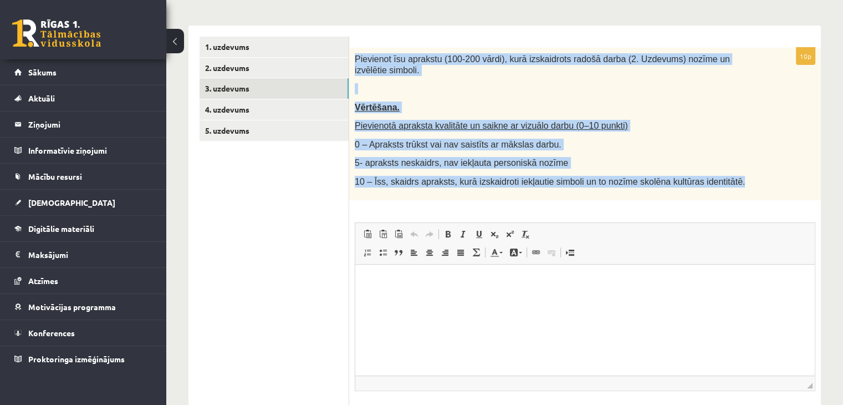
scroll to position [186, 0]
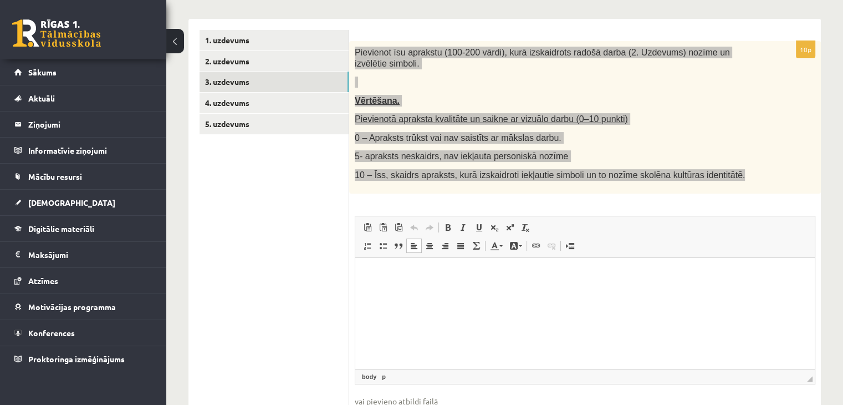
click at [460, 284] on html at bounding box center [585, 274] width 460 height 34
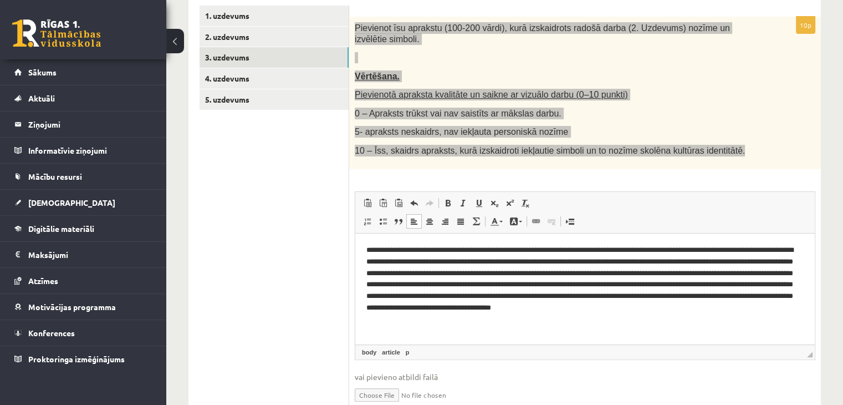
scroll to position [239, 0]
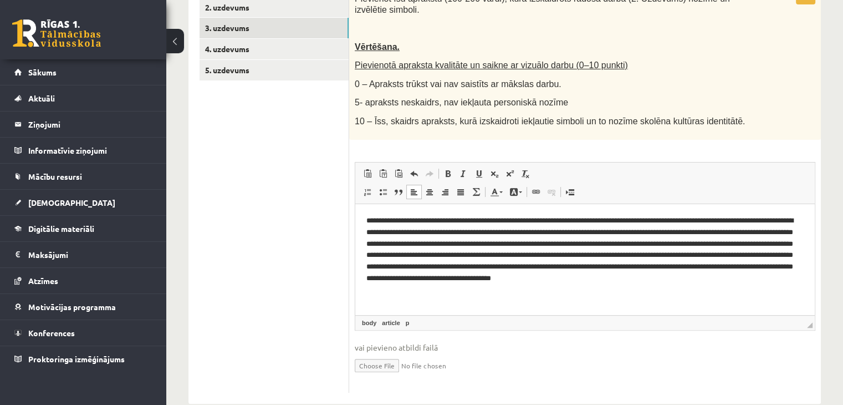
click at [300, 136] on ul "1. uzdevums 2. uzdevums 3. uzdevums 4. uzdevums 5. uzdevums" at bounding box center [275, 184] width 150 height 416
click at [275, 69] on link "5. uzdevums" at bounding box center [274, 70] width 149 height 21
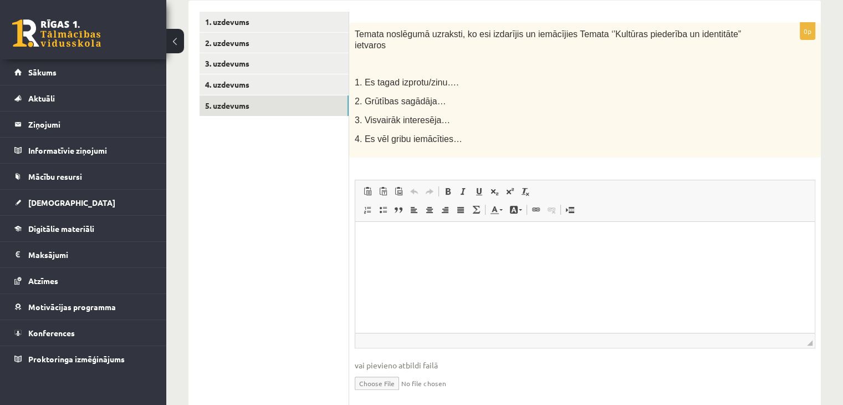
scroll to position [202, 0]
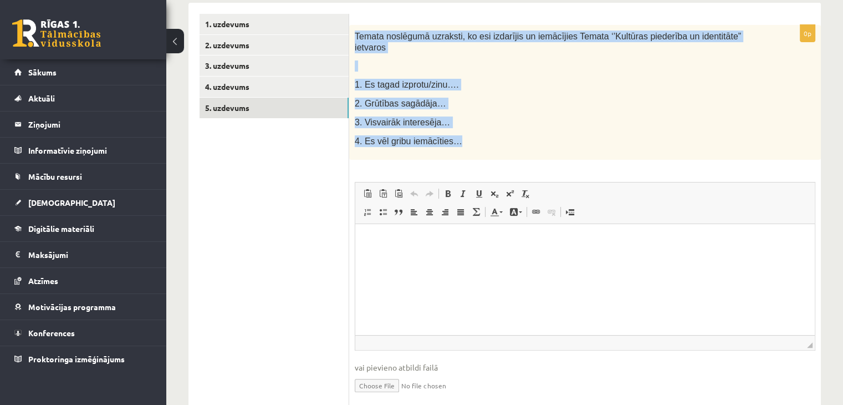
drag, startPoint x: 354, startPoint y: 35, endPoint x: 491, endPoint y: 134, distance: 168.8
click at [491, 134] on div "Temata noslēgumā uzraksti, ko esi izdarījis un iemācījies Temata ‘’Kultūras pie…" at bounding box center [585, 92] width 472 height 135
copy div "Temata noslēgumā uzraksti, ko esi izdarījis un iemācījies Temata ‘’Kultūras pie…"
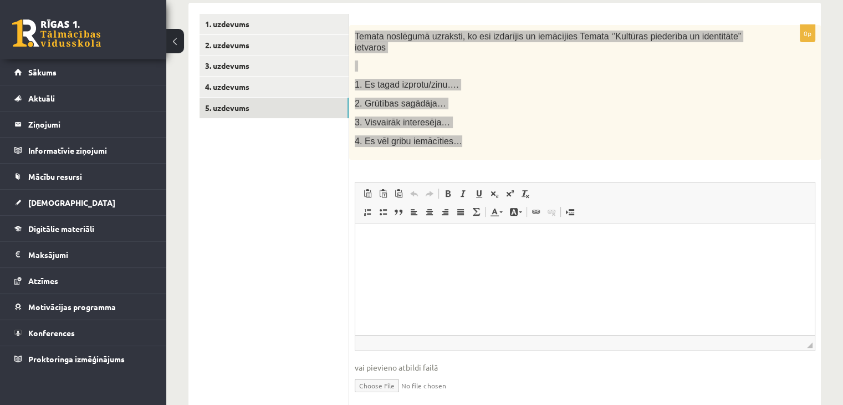
click at [405, 257] on html at bounding box center [585, 240] width 460 height 34
click at [424, 247] on html "**" at bounding box center [585, 240] width 460 height 34
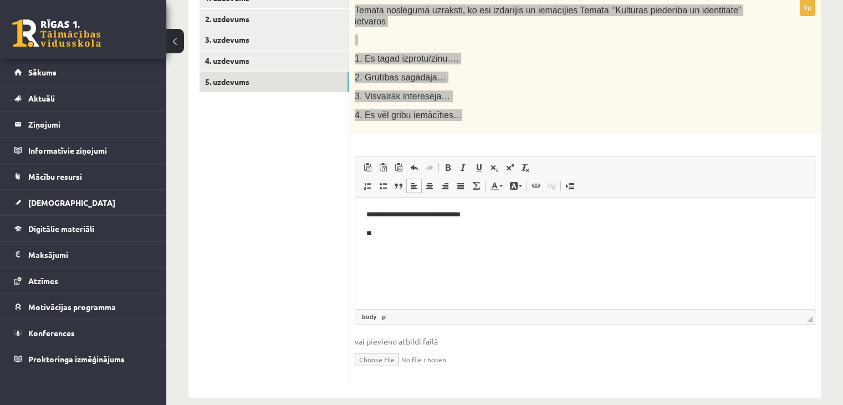
scroll to position [231, 0]
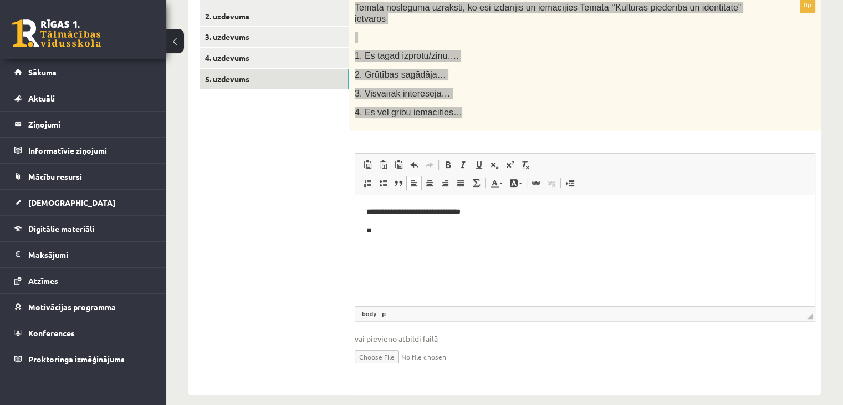
click at [393, 229] on p "**" at bounding box center [585, 231] width 438 height 12
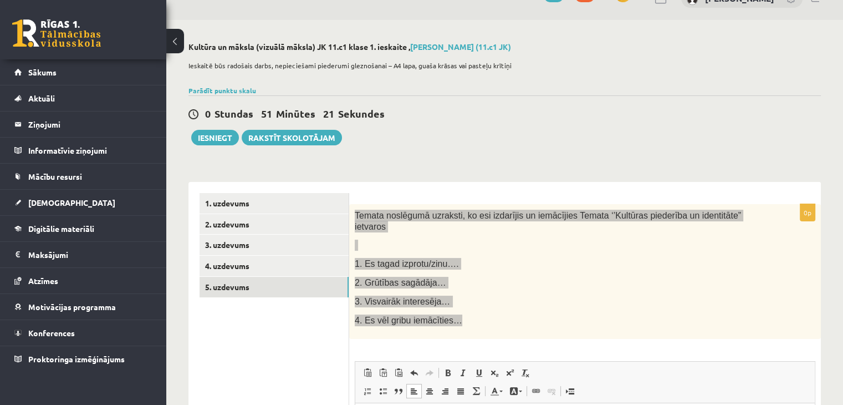
scroll to position [0, 0]
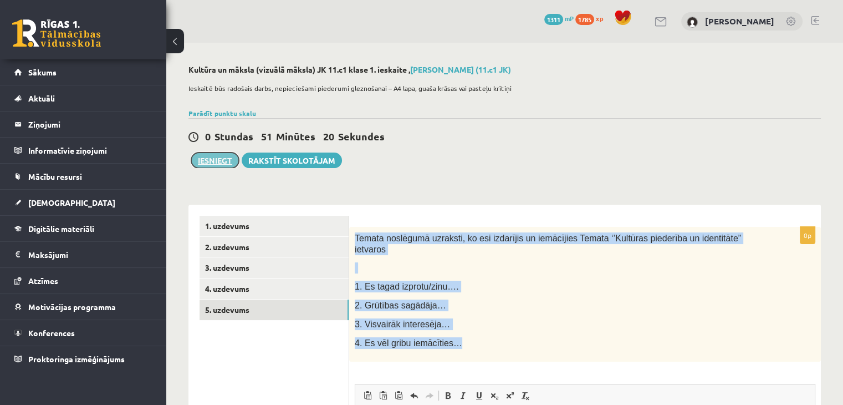
click at [216, 159] on button "Iesniegt" at bounding box center [215, 160] width 48 height 16
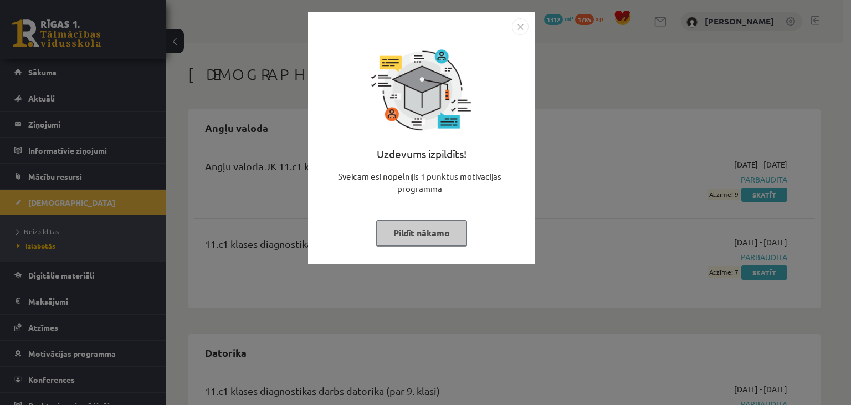
click at [519, 25] on img "Close" at bounding box center [520, 26] width 17 height 17
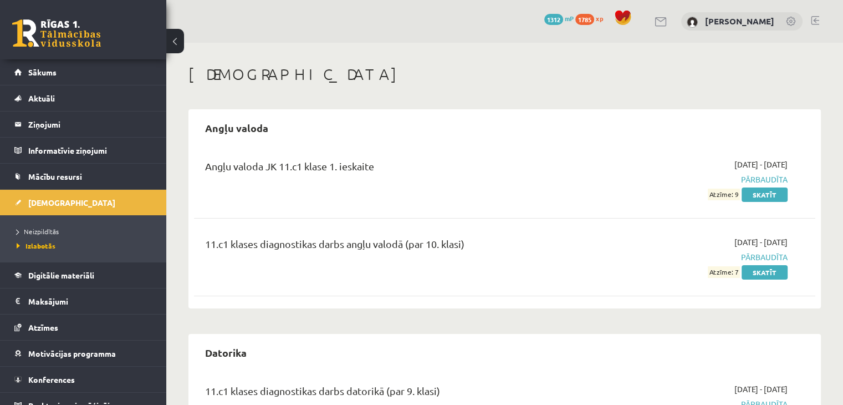
click at [43, 259] on ul "Neizpildītās [GEOGRAPHIC_DATA]" at bounding box center [83, 238] width 166 height 47
click at [65, 73] on link "Sākums" at bounding box center [83, 71] width 138 height 25
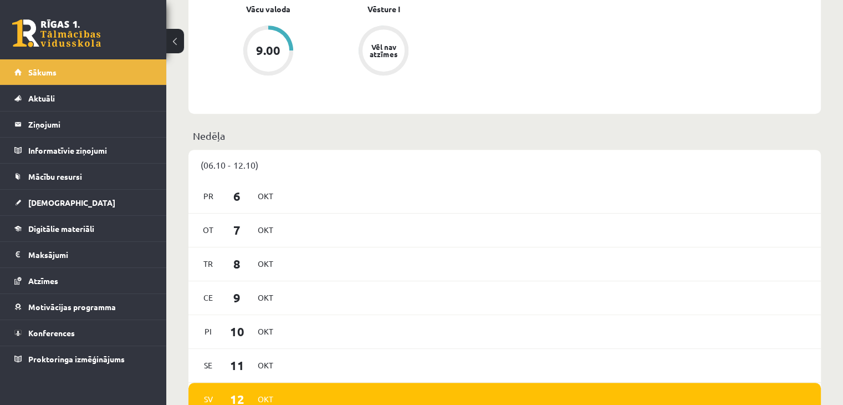
scroll to position [591, 0]
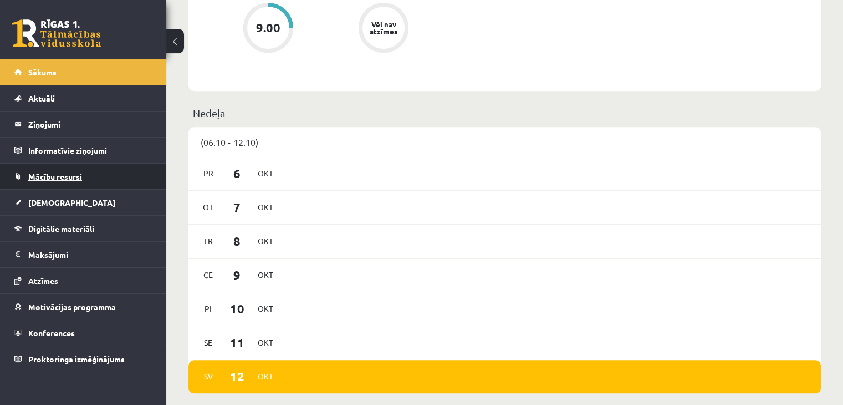
click at [76, 176] on span "Mācību resursi" at bounding box center [55, 176] width 54 height 10
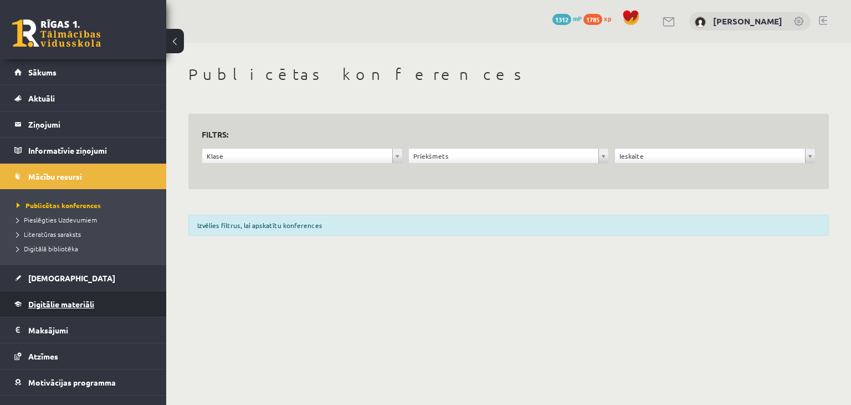
click at [58, 299] on span "Digitālie materiāli" at bounding box center [61, 304] width 66 height 10
